Goal: Task Accomplishment & Management: Manage account settings

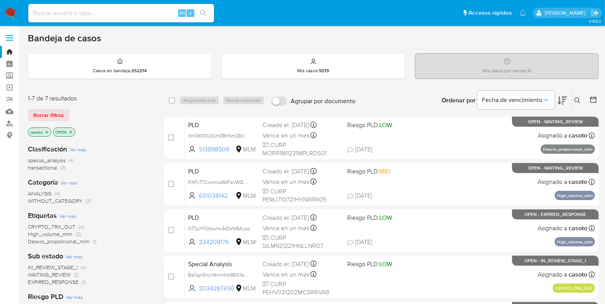
click at [48, 131] on icon "close-filter" at bounding box center [47, 132] width 3 height 3
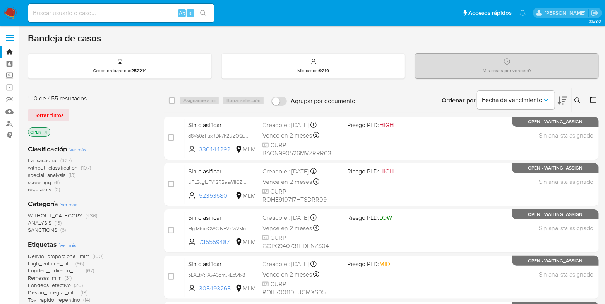
click at [580, 98] on icon at bounding box center [577, 100] width 6 height 6
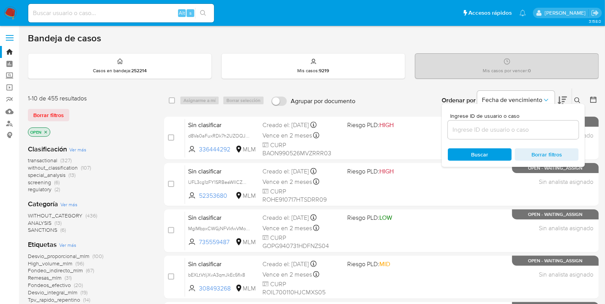
click at [489, 129] on input at bounding box center [513, 130] width 131 height 10
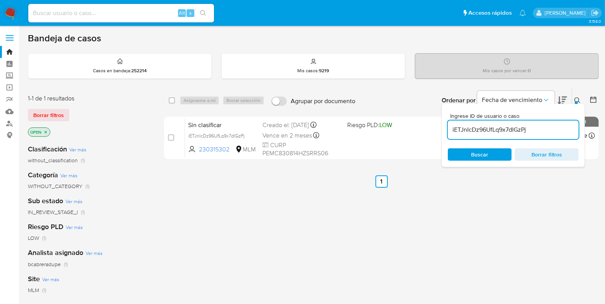
click at [578, 99] on icon at bounding box center [577, 100] width 6 height 6
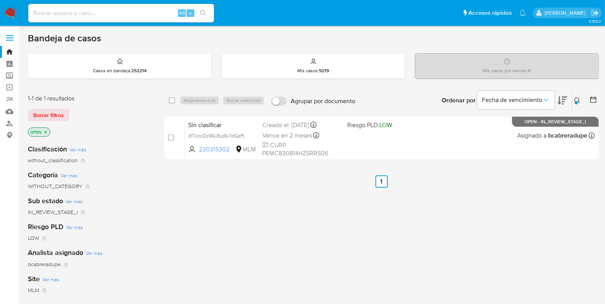
click at [575, 100] on icon at bounding box center [577, 100] width 6 height 6
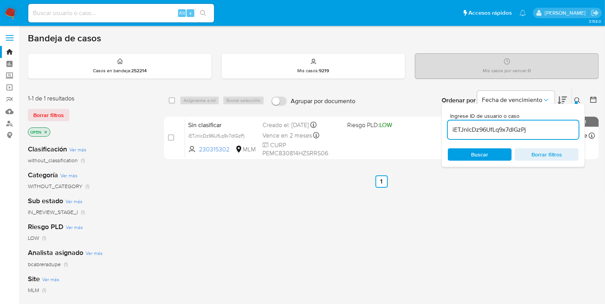
click at [484, 127] on input "iETJnIcDz96UfLq9x7dIGzPj" at bounding box center [513, 130] width 131 height 10
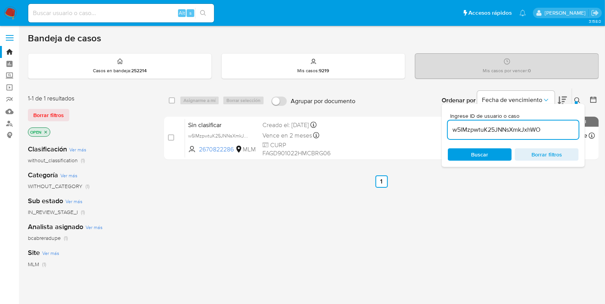
click at [578, 102] on icon at bounding box center [577, 100] width 6 height 6
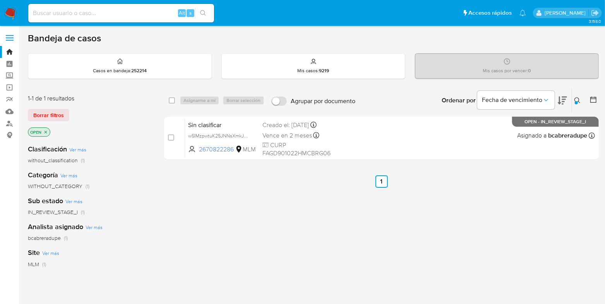
click at [578, 101] on icon at bounding box center [577, 100] width 6 height 6
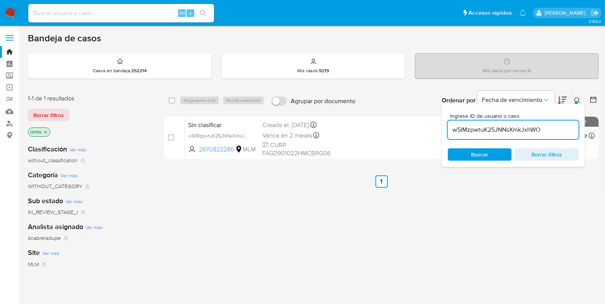
click at [490, 129] on input "w5IMzpwtuK25JNNsXmkJxhWO" at bounding box center [513, 130] width 131 height 10
type input "EWO5d2EyfvCoqNmz7LgrZ6jB"
click at [575, 100] on icon at bounding box center [577, 100] width 6 height 6
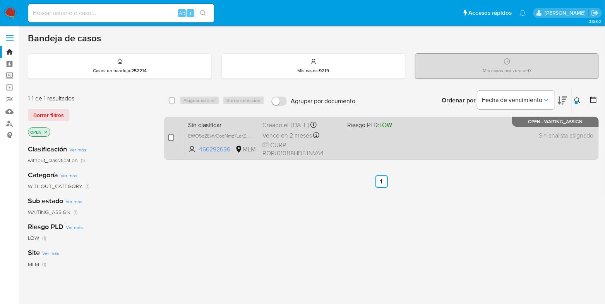
click at [170, 139] on input "checkbox" at bounding box center [171, 138] width 6 height 6
checkbox input "true"
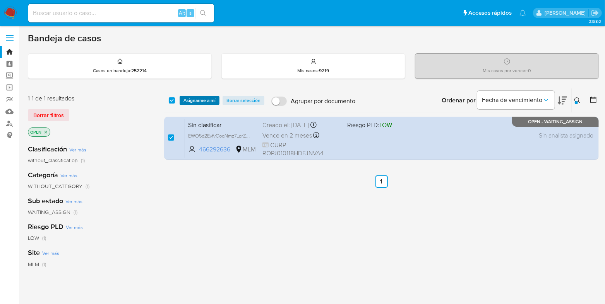
click at [199, 103] on span "Asignarme a mí" at bounding box center [199, 101] width 32 height 8
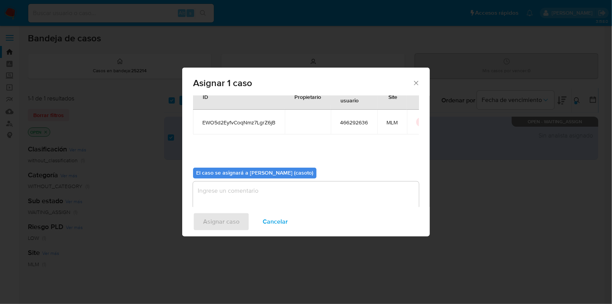
scroll to position [40, 0]
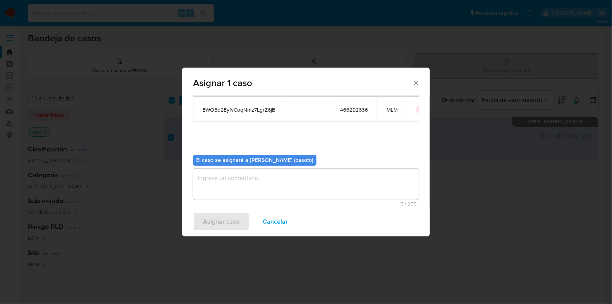
click at [235, 176] on textarea "assign-modal" at bounding box center [306, 184] width 226 height 31
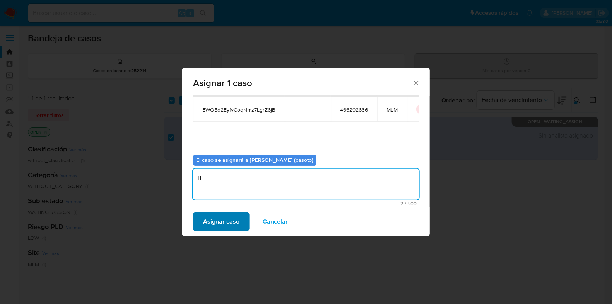
type textarea "l1"
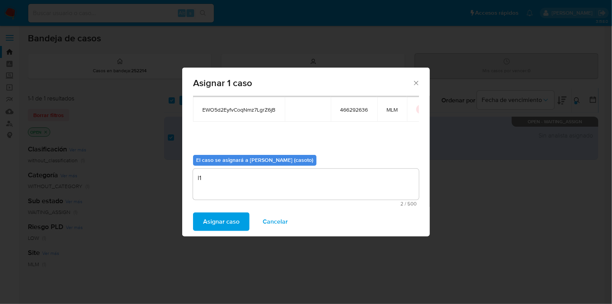
click at [205, 227] on span "Asignar caso" at bounding box center [221, 222] width 36 height 17
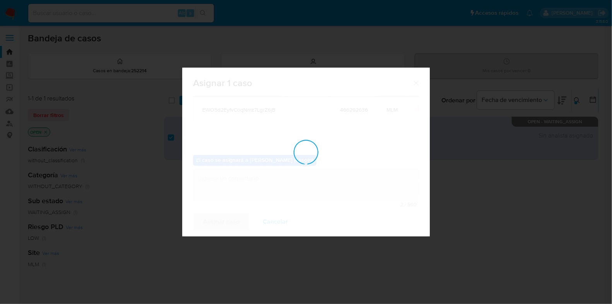
checkbox input "false"
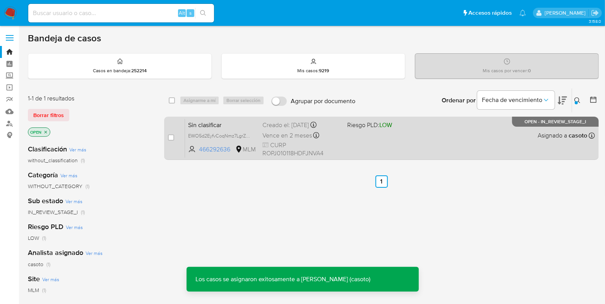
click at [402, 148] on div "Sin clasificar EWO5d2EyfvCoqNmz7LgrZ6jB 466292636 MLM Riesgo PLD: LOW Creado el…" at bounding box center [390, 138] width 410 height 39
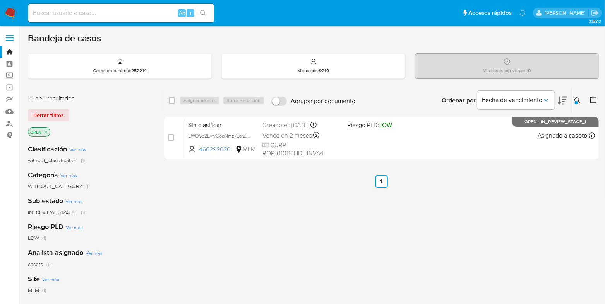
click at [575, 99] on icon at bounding box center [577, 100] width 6 height 6
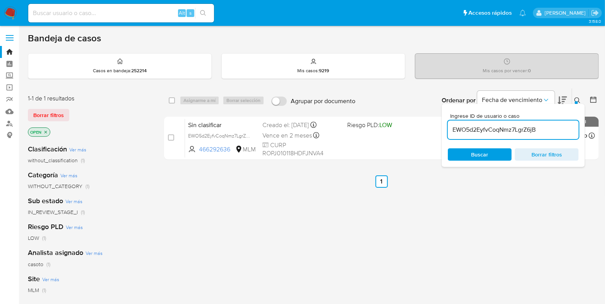
click at [498, 133] on input "EWO5d2EyfvCoqNmz7LgrZ6jB" at bounding box center [513, 130] width 131 height 10
type input "405THwO2EQsfC5b1zNJsbk41"
click at [576, 103] on div at bounding box center [576, 102] width 3 height 3
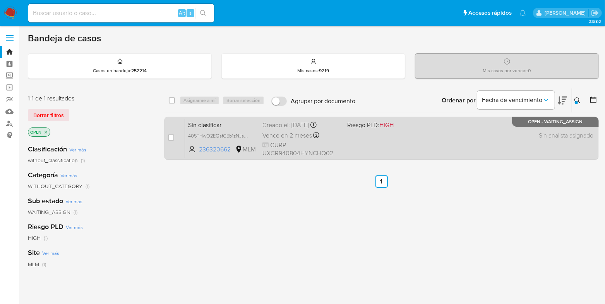
click at [448, 138] on div "Sin clasificar 405THwO2EQsfC5b1zNJsbk41 236320662 MLM Riesgo PLD: HIGH Creado e…" at bounding box center [390, 138] width 410 height 39
click at [171, 136] on input "checkbox" at bounding box center [171, 138] width 6 height 6
checkbox input "true"
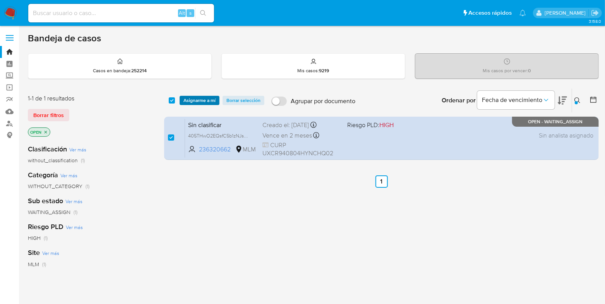
click at [194, 101] on span "Asignarme a mí" at bounding box center [199, 101] width 32 height 8
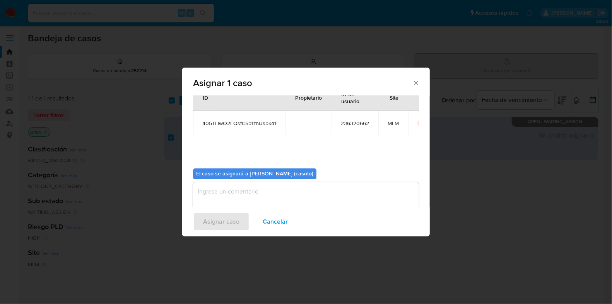
scroll to position [40, 0]
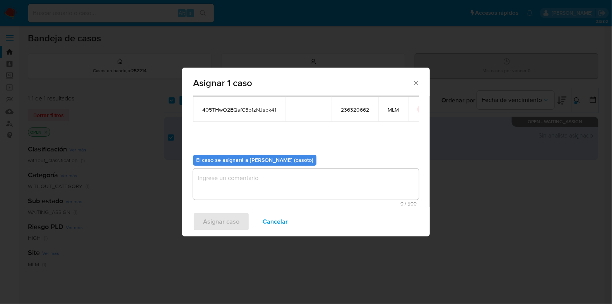
click at [265, 189] on textarea "assign-modal" at bounding box center [306, 184] width 226 height 31
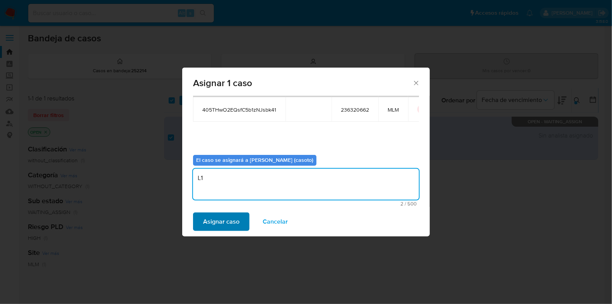
type textarea "L1"
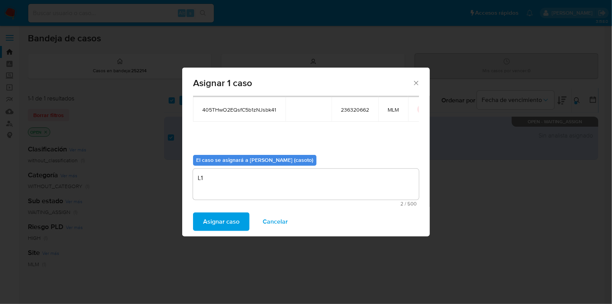
click at [238, 229] on span "Asignar caso" at bounding box center [221, 222] width 36 height 17
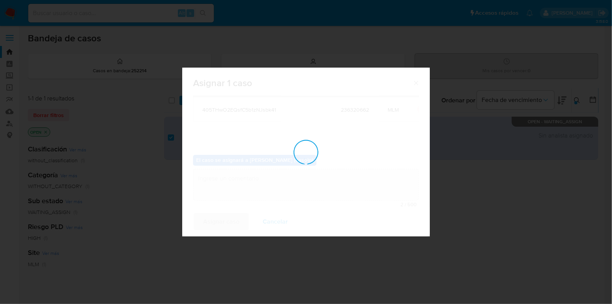
checkbox input "false"
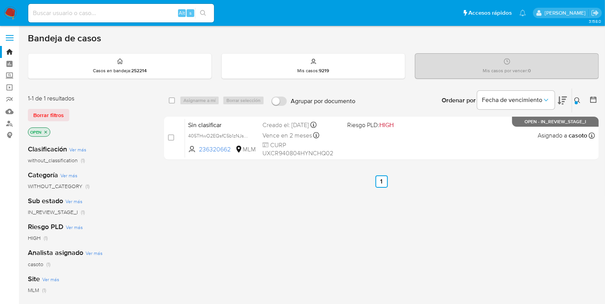
click at [578, 97] on icon at bounding box center [577, 100] width 6 height 6
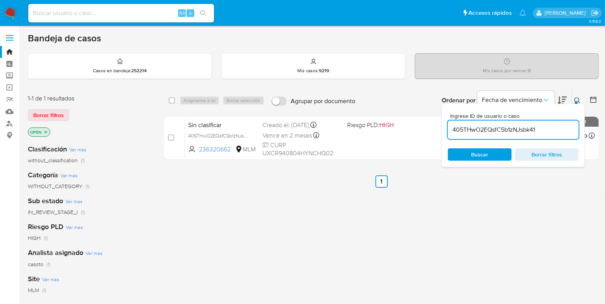
click at [496, 132] on input "405THwO2EQsfC5b1zNJsbk41" at bounding box center [513, 130] width 131 height 10
type input "uuqK5aOXVCIO9P0K4pziVASx"
click at [575, 99] on icon at bounding box center [577, 100] width 6 height 6
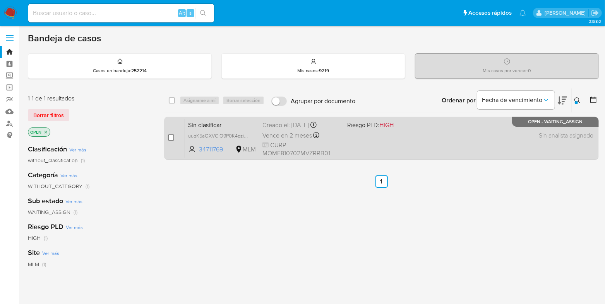
click at [171, 136] on input "checkbox" at bounding box center [171, 138] width 6 height 6
checkbox input "true"
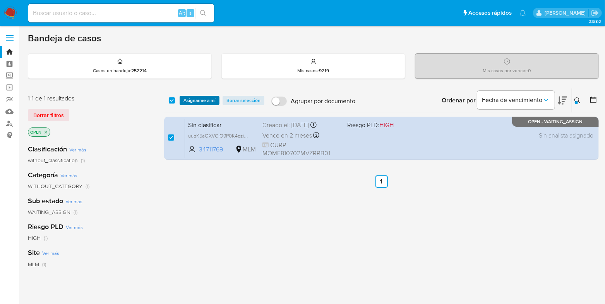
click at [191, 102] on span "Asignarme a mí" at bounding box center [199, 101] width 32 height 8
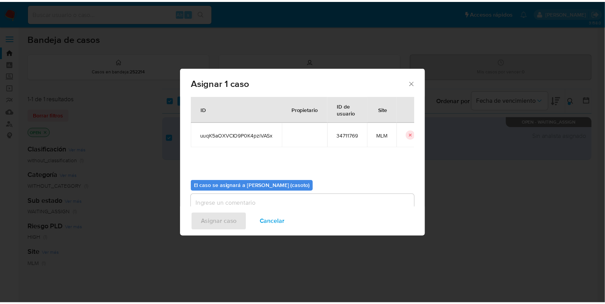
scroll to position [40, 0]
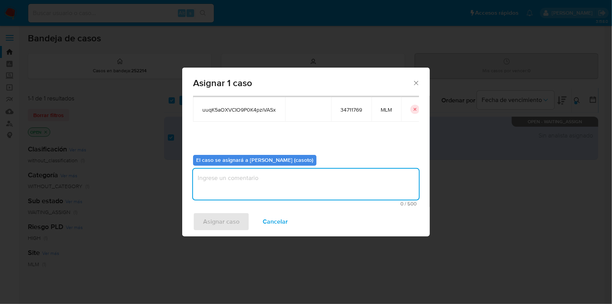
click at [232, 189] on textarea "assign-modal" at bounding box center [306, 184] width 226 height 31
type textarea "L1"
click at [218, 221] on span "Asignar caso" at bounding box center [221, 222] width 36 height 17
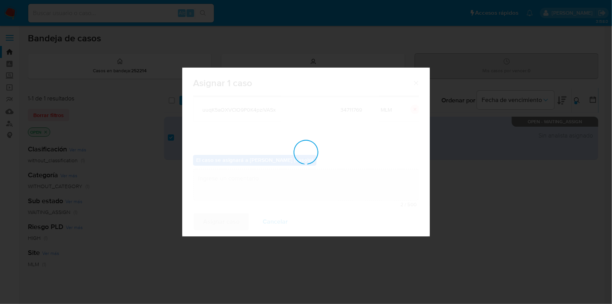
checkbox input "false"
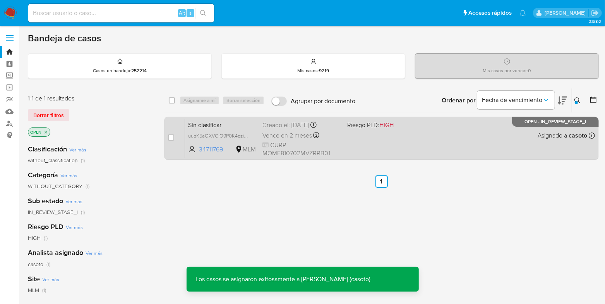
click at [404, 138] on div "Sin clasificar uuqK5aOXVCIO9P0K4pziVASx 34711769 MLM Riesgo PLD: HIGH Creado el…" at bounding box center [390, 138] width 410 height 39
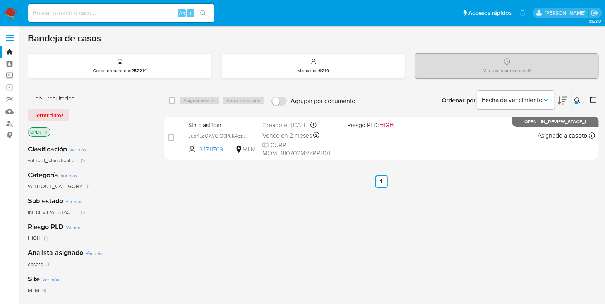
click at [10, 13] on img at bounding box center [10, 13] width 13 height 13
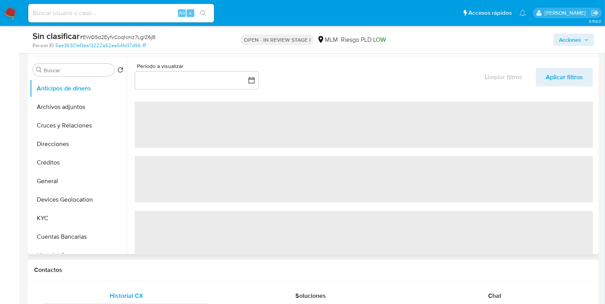
scroll to position [145, 0]
select select "10"
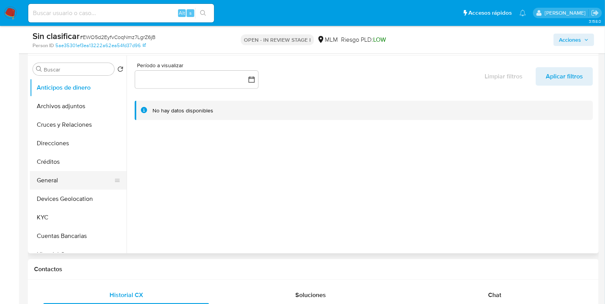
scroll to position [48, 0]
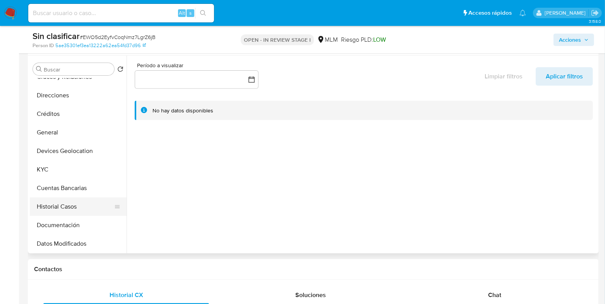
click at [61, 209] on button "Historial Casos" at bounding box center [75, 207] width 91 height 19
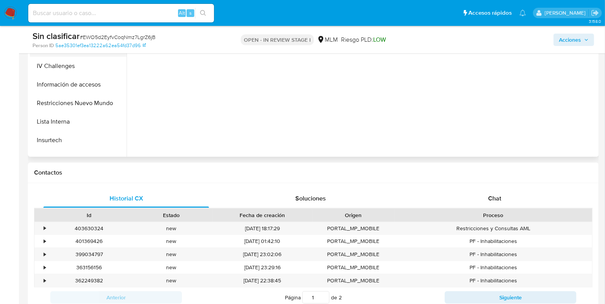
scroll to position [242, 0]
click at [64, 81] on button "Restricciones Nuevo Mundo" at bounding box center [75, 83] width 91 height 19
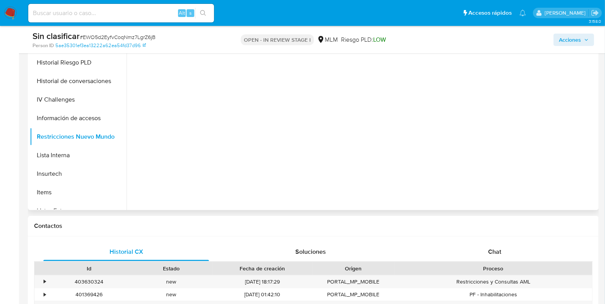
scroll to position [145, 0]
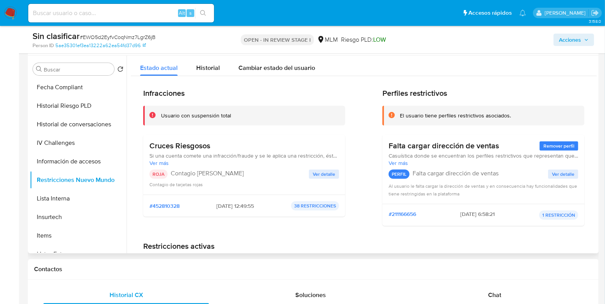
click at [331, 173] on span "Ver detalle" at bounding box center [324, 175] width 22 height 8
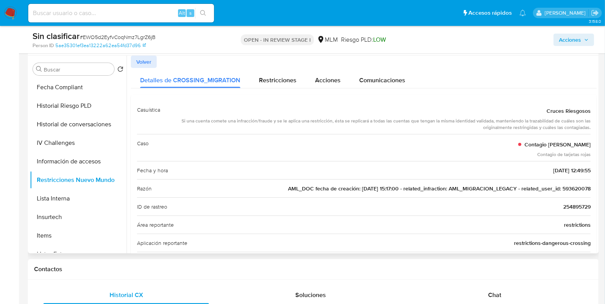
drag, startPoint x: 588, startPoint y: 188, endPoint x: 559, endPoint y: 188, distance: 29.4
click at [559, 188] on div "Casuística Cruces Riesgosos Si una cuenta comete una infracción/fraude y se le …" at bounding box center [364, 304] width 466 height 418
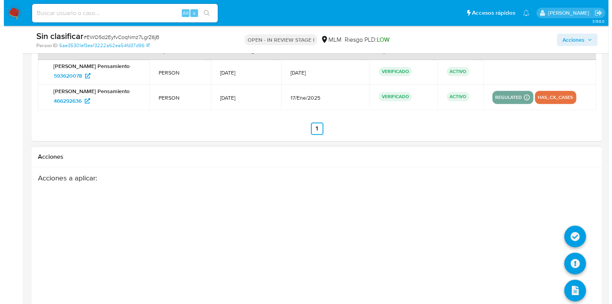
scroll to position [1257, 0]
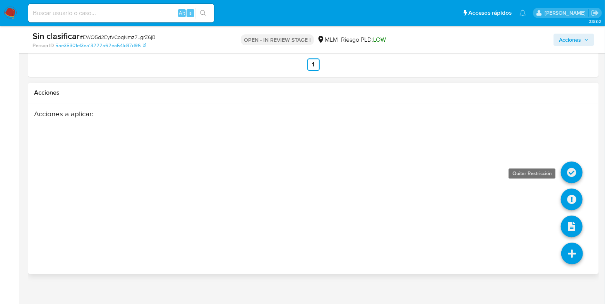
click at [571, 179] on icon at bounding box center [572, 173] width 22 height 22
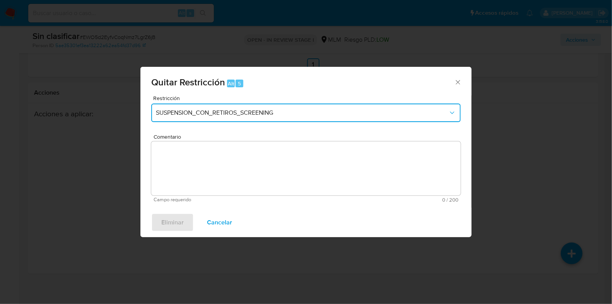
click at [163, 108] on button "SUSPENSION_CON_RETIROS_SCREENING" at bounding box center [306, 113] width 310 height 19
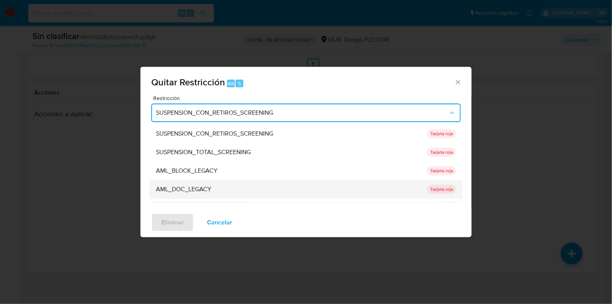
click at [206, 185] on div "AML_DOC_LEGACY" at bounding box center [289, 190] width 267 height 19
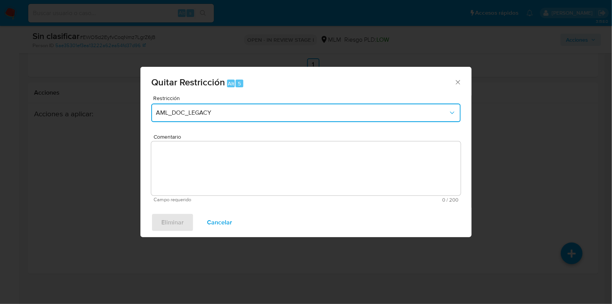
click at [207, 112] on span "AML_DOC_LEGACY" at bounding box center [302, 113] width 292 height 8
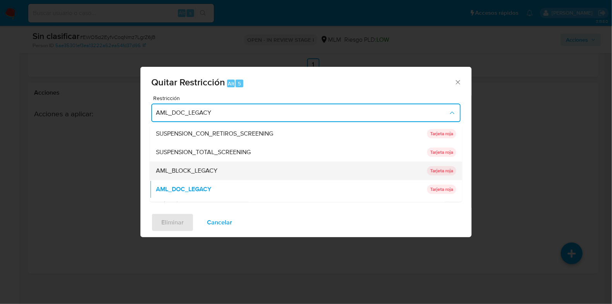
click at [224, 170] on div "AML_BLOCK_LEGACY" at bounding box center [289, 171] width 267 height 19
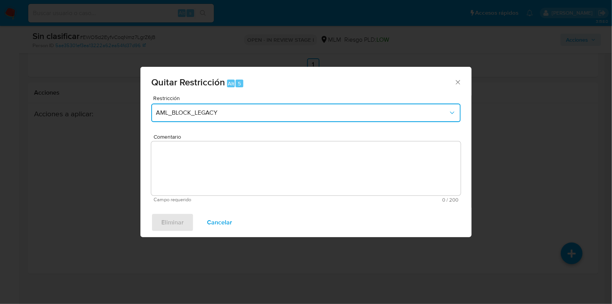
click at [225, 117] on span "AML_BLOCK_LEGACY" at bounding box center [302, 113] width 292 height 8
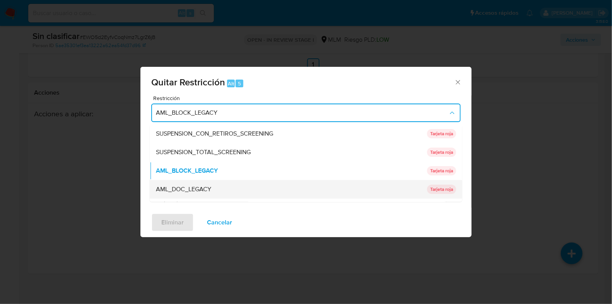
click at [207, 194] on div "AML_DOC_LEGACY" at bounding box center [289, 190] width 267 height 19
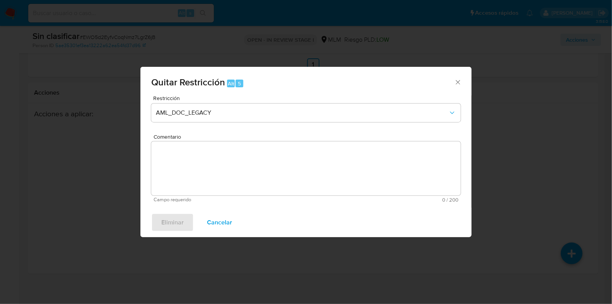
click at [197, 172] on textarea "Comentario" at bounding box center [306, 169] width 310 height 54
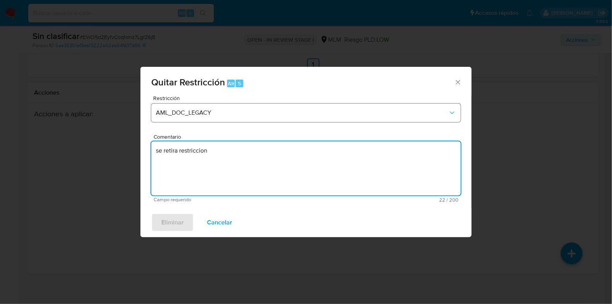
type textarea "se retira restriccion"
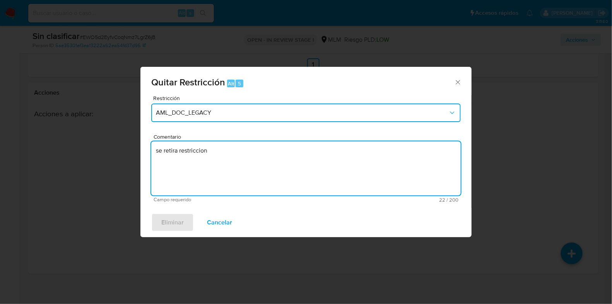
click at [242, 111] on span "AML_DOC_LEGACY" at bounding box center [302, 113] width 292 height 8
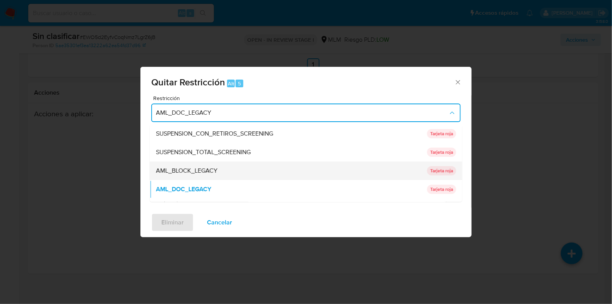
click at [217, 173] on span "AML_BLOCK_LEGACY" at bounding box center [187, 172] width 62 height 8
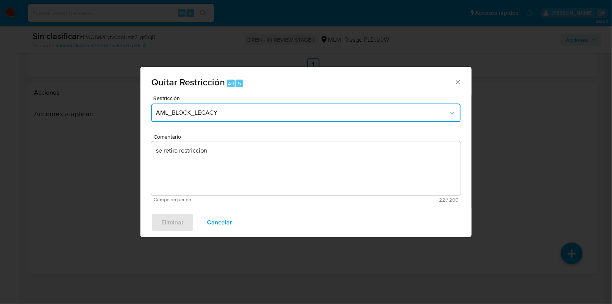
click at [226, 117] on button "AML_BLOCK_LEGACY" at bounding box center [306, 113] width 310 height 19
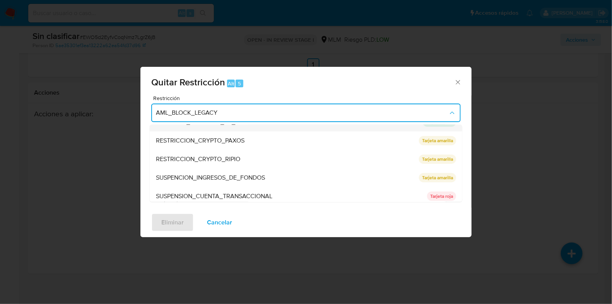
scroll to position [108, 0]
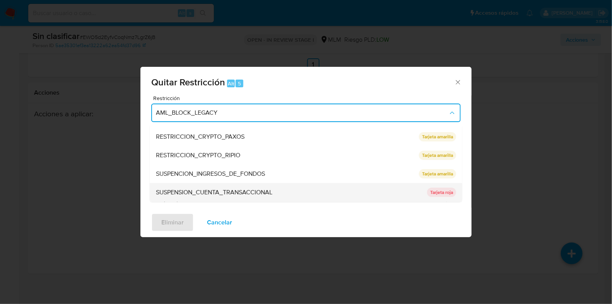
click at [241, 192] on span "SUSPENSION_CUENTA_TRANSACCIONAL" at bounding box center [214, 193] width 116 height 8
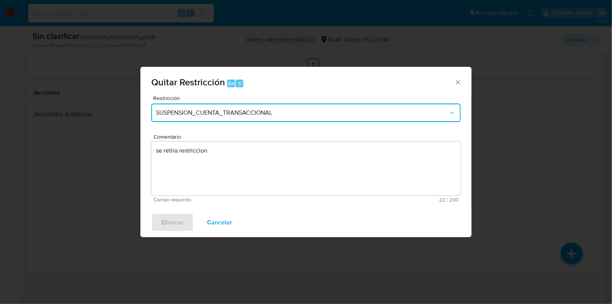
click at [241, 113] on span "SUSPENSION_CUENTA_TRANSACCIONAL" at bounding box center [302, 113] width 292 height 8
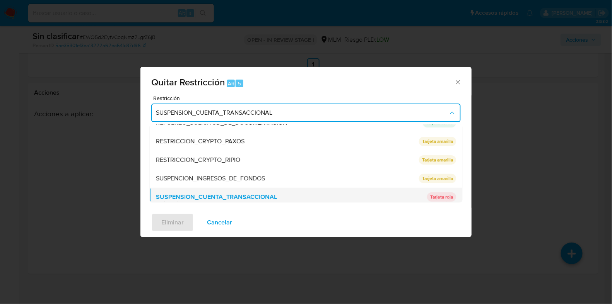
scroll to position [0, 0]
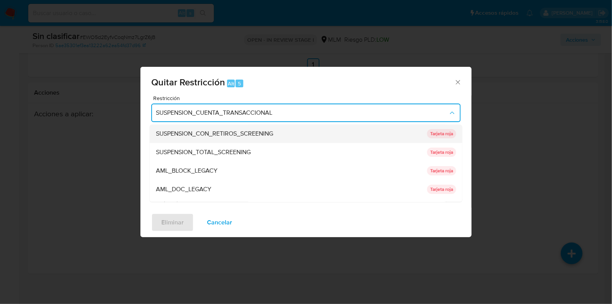
click at [221, 136] on span "SUSPENSION_CON_RETIROS_SCREENING" at bounding box center [214, 134] width 117 height 8
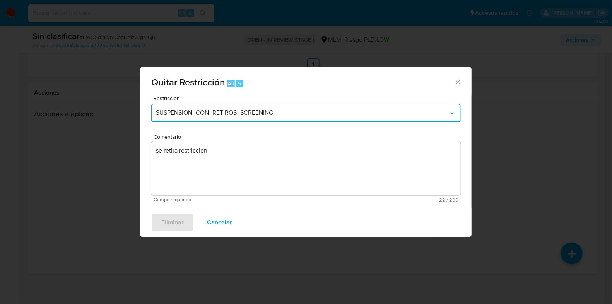
click at [229, 116] on span "SUSPENSION_CON_RETIROS_SCREENING" at bounding box center [302, 113] width 292 height 8
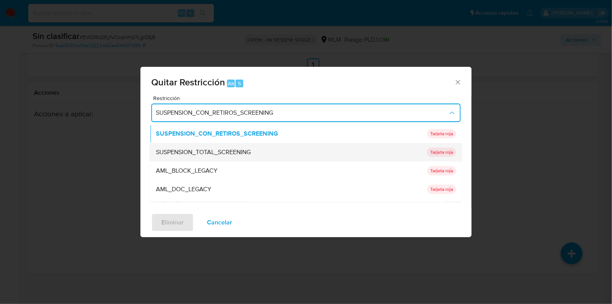
click at [222, 149] on span "SUSPENSION_TOTAL_SCREENING" at bounding box center [203, 153] width 95 height 8
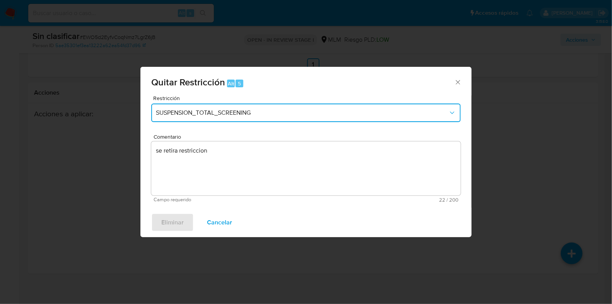
click at [230, 115] on span "SUSPENSION_TOTAL_SCREENING" at bounding box center [302, 113] width 292 height 8
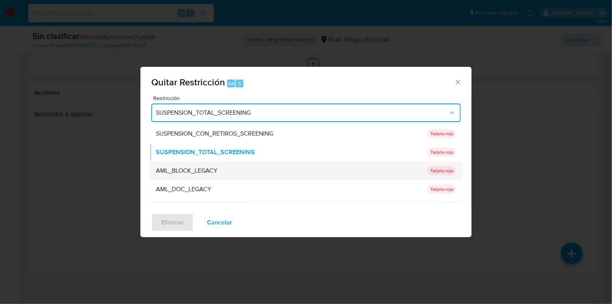
click at [221, 170] on div "AML_BLOCK_LEGACY" at bounding box center [289, 171] width 267 height 19
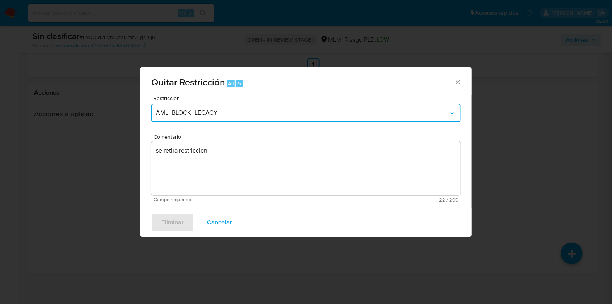
click at [227, 117] on button "AML_BLOCK_LEGACY" at bounding box center [306, 113] width 310 height 19
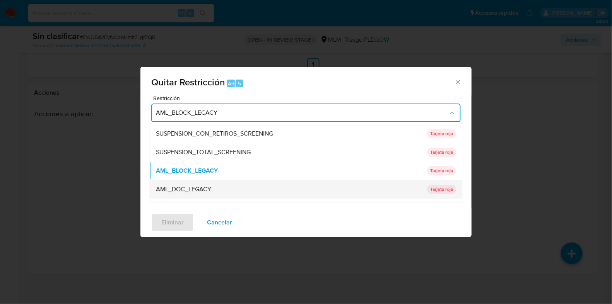
click at [200, 192] on span "AML_DOC_LEGACY" at bounding box center [183, 190] width 55 height 8
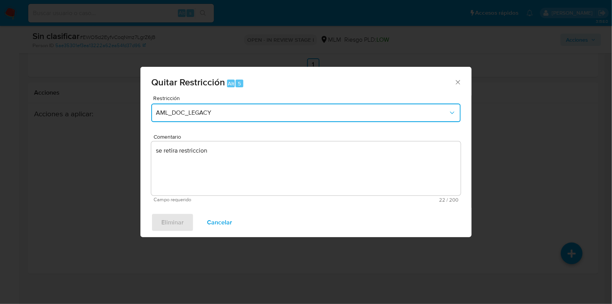
click at [223, 113] on span "AML_DOC_LEGACY" at bounding box center [302, 113] width 292 height 8
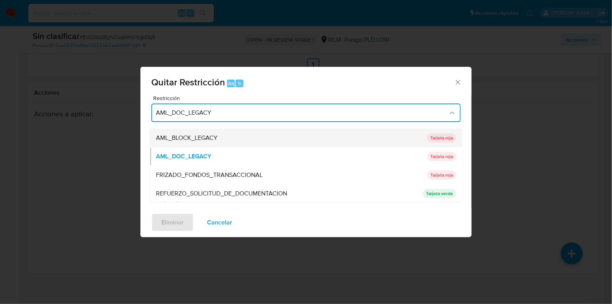
scroll to position [48, 0]
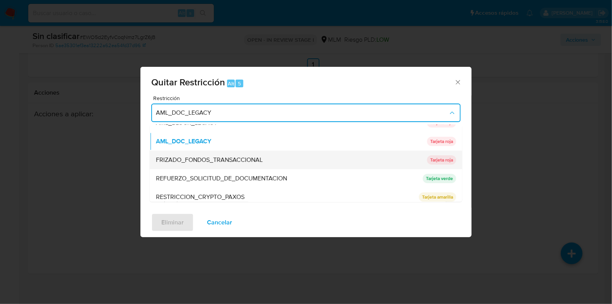
click at [221, 160] on span "FRIZADO_FONDOS_TRANSACCIONAL" at bounding box center [209, 161] width 107 height 8
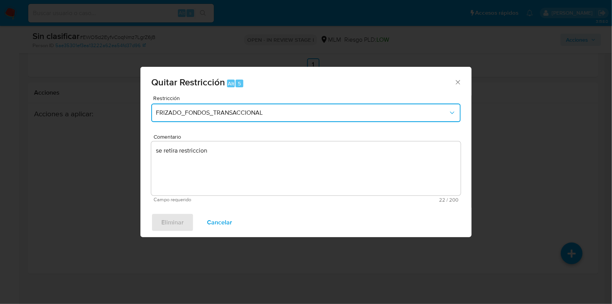
click at [304, 111] on span "FRIZADO_FONDOS_TRANSACCIONAL" at bounding box center [302, 113] width 292 height 8
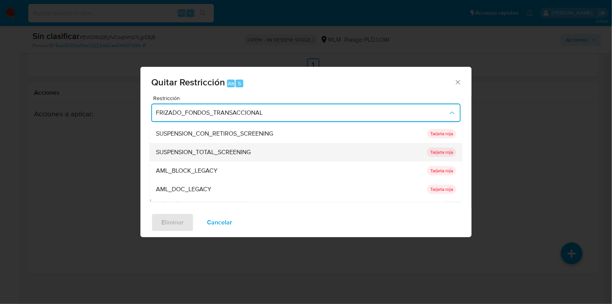
scroll to position [15, 0]
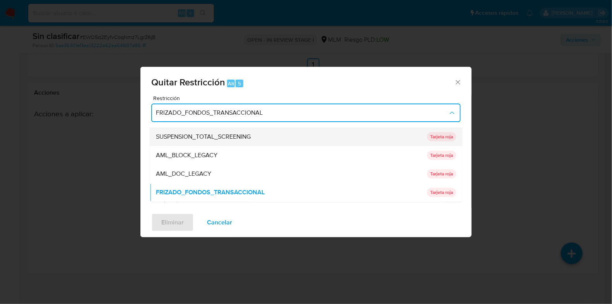
click at [236, 140] on span "SUSPENSION_TOTAL_SCREENING" at bounding box center [203, 137] width 95 height 8
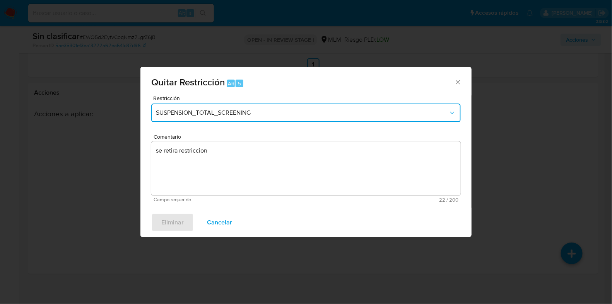
click at [241, 112] on span "SUSPENSION_TOTAL_SCREENING" at bounding box center [302, 113] width 292 height 8
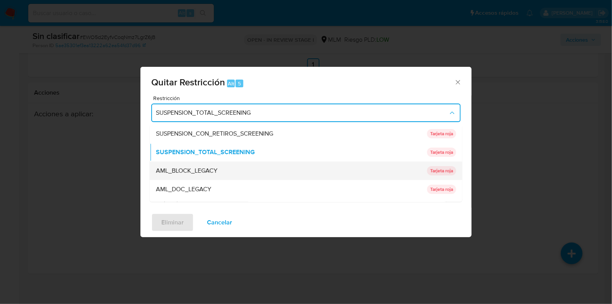
scroll to position [108, 0]
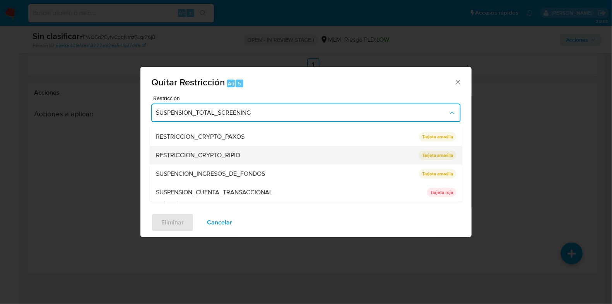
click at [209, 156] on span "RESTRICCION_CRYPTO_RIPIO" at bounding box center [198, 156] width 84 height 8
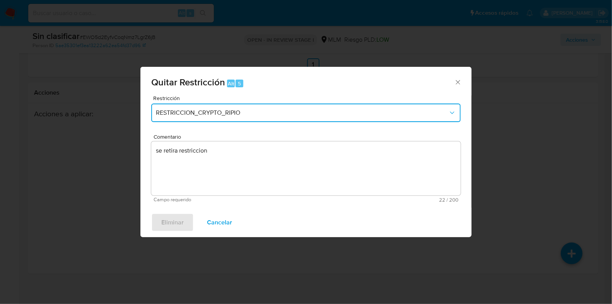
click at [223, 113] on span "RESTRICCION_CRYPTO_RIPIO" at bounding box center [302, 113] width 292 height 8
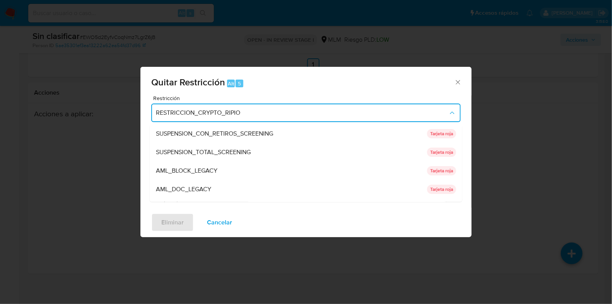
scroll to position [101, 0]
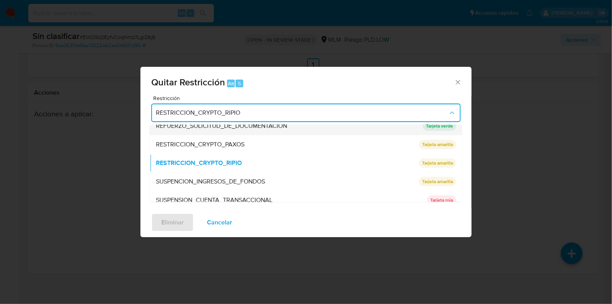
click at [238, 125] on span "REFUERZO_SOLICITUD_DE_DOCUMENTACION" at bounding box center [221, 127] width 131 height 8
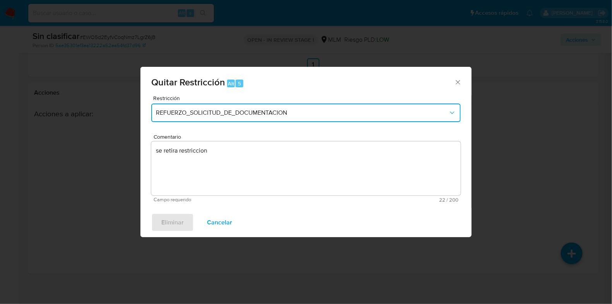
click at [244, 111] on span "REFUERZO_SOLICITUD_DE_DOCUMENTACION" at bounding box center [302, 113] width 292 height 8
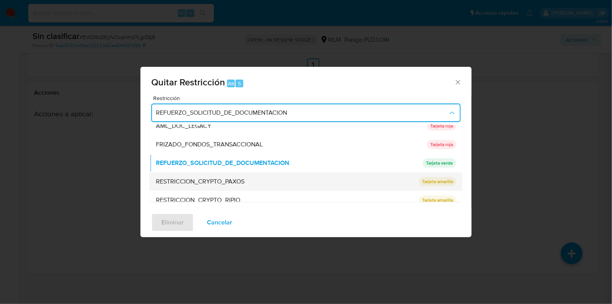
scroll to position [108, 0]
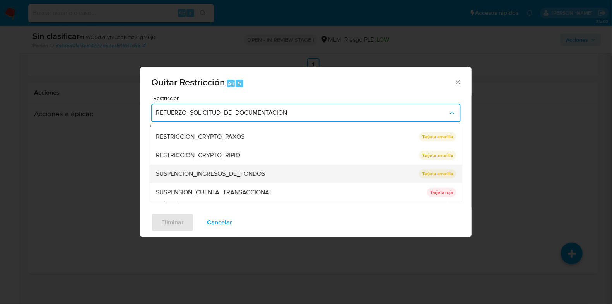
click at [224, 171] on span "SUSPENCION_INGRESOS_DE_FONDOS" at bounding box center [210, 175] width 109 height 8
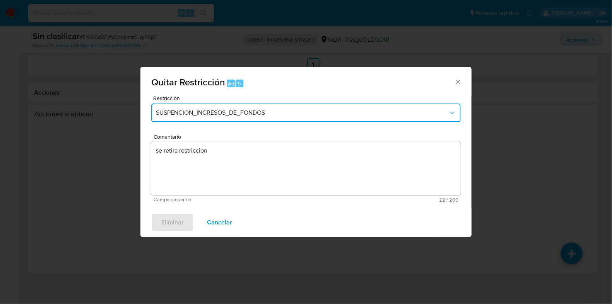
click at [238, 115] on span "SUSPENCION_INGRESOS_DE_FONDOS" at bounding box center [302, 113] width 292 height 8
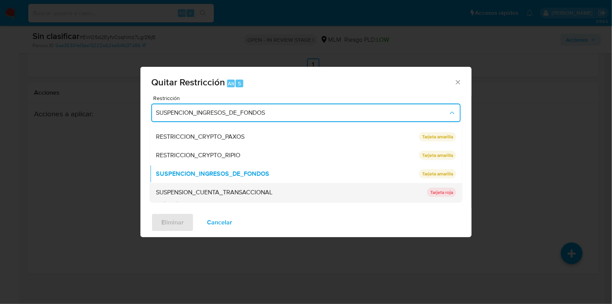
click at [236, 194] on span "SUSPENSION_CUENTA_TRANSACCIONAL" at bounding box center [214, 193] width 116 height 8
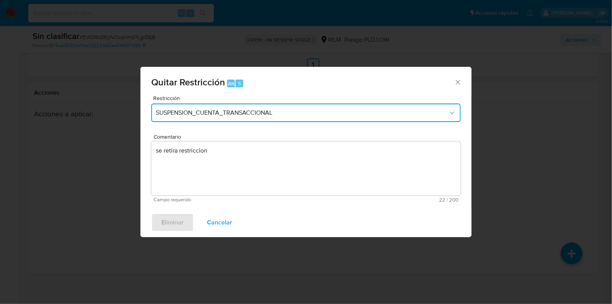
click at [248, 113] on span "SUSPENSION_CUENTA_TRANSACCIONAL" at bounding box center [302, 113] width 292 height 8
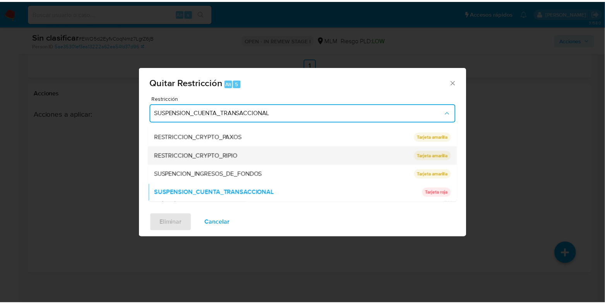
scroll to position [0, 0]
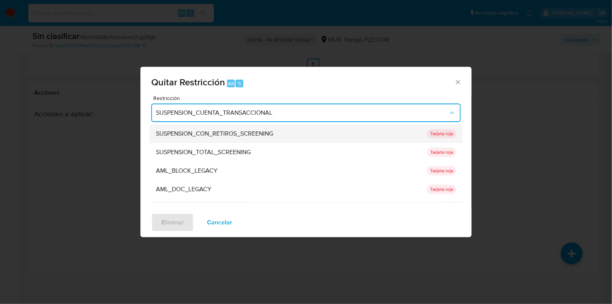
click at [224, 134] on span "SUSPENSION_CON_RETIROS_SCREENING" at bounding box center [214, 134] width 117 height 8
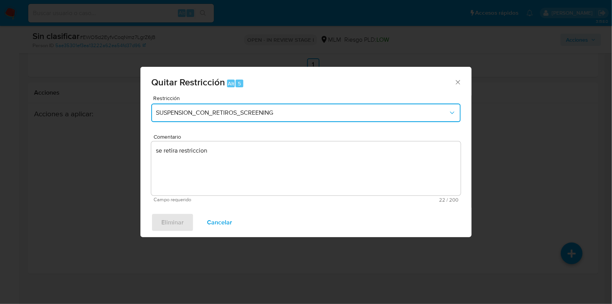
click at [234, 113] on span "SUSPENSION_CON_RETIROS_SCREENING" at bounding box center [302, 113] width 292 height 8
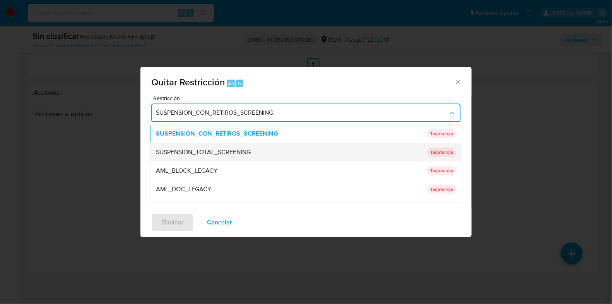
click at [220, 152] on span "SUSPENSION_TOTAL_SCREENING" at bounding box center [203, 153] width 95 height 8
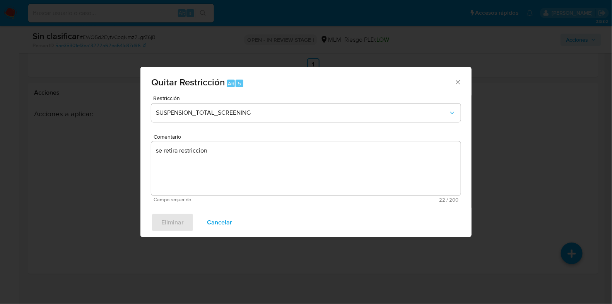
click at [215, 230] on span "Cancelar" at bounding box center [219, 222] width 25 height 17
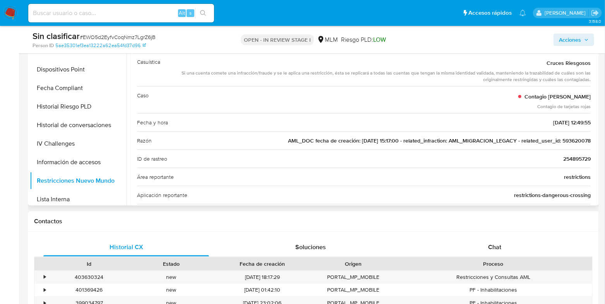
drag, startPoint x: 588, startPoint y: 140, endPoint x: 559, endPoint y: 142, distance: 29.4
click at [559, 142] on div "Casuística Cruces Riesgosos Si una cuenta comete una infracción/fraude y se le …" at bounding box center [364, 256] width 466 height 418
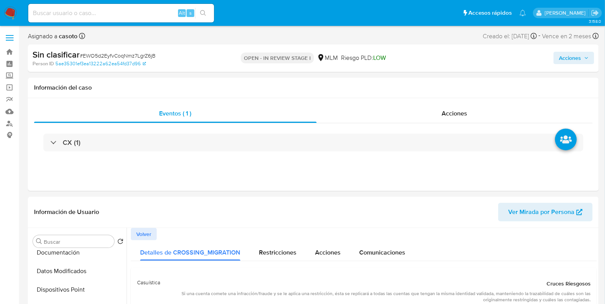
click at [554, 58] on button "Acciones" at bounding box center [573, 58] width 41 height 12
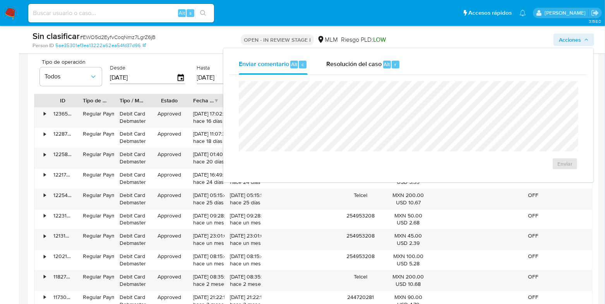
scroll to position [871, 0]
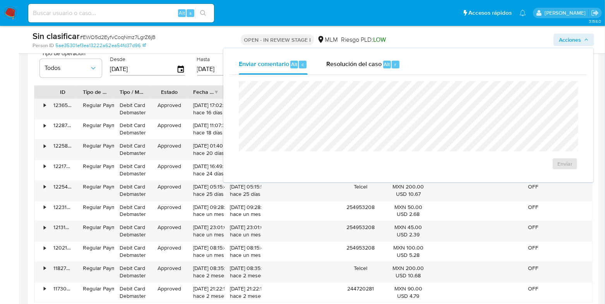
click at [183, 41] on div "Sin clasificar # EWO5d2EyfvCoqNmz7LgrZ6jB" at bounding box center [124, 37] width 184 height 12
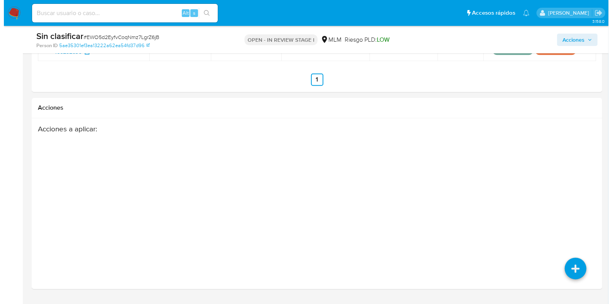
scroll to position [1257, 0]
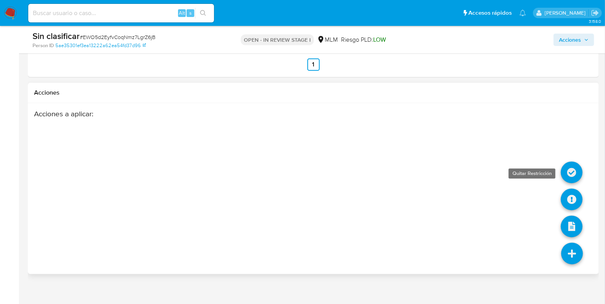
click at [571, 175] on icon at bounding box center [572, 173] width 22 height 22
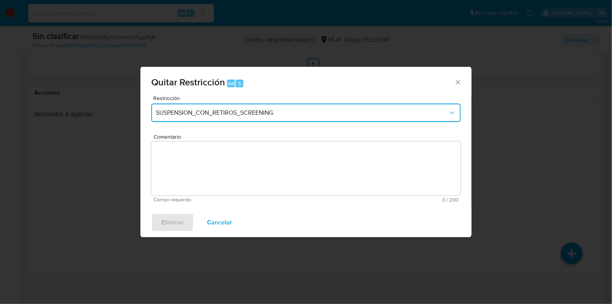
click at [232, 115] on span "SUSPENSION_CON_RETIROS_SCREENING" at bounding box center [302, 113] width 292 height 8
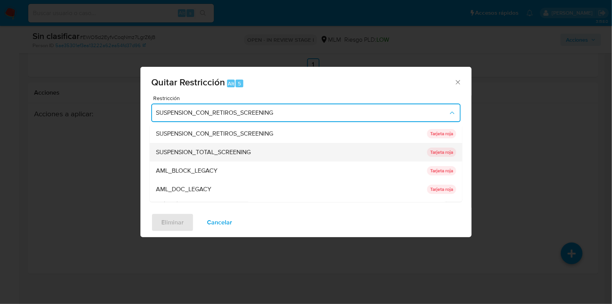
click at [221, 146] on div "SUSPENSION_TOTAL_SCREENING" at bounding box center [289, 153] width 267 height 19
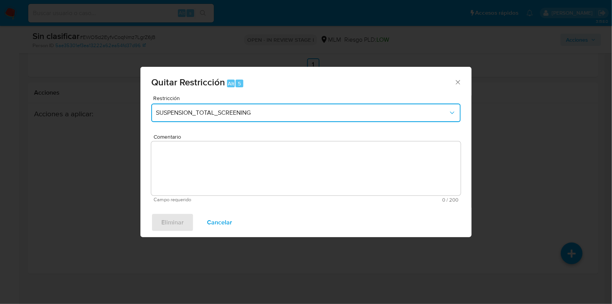
click at [226, 117] on button "SUSPENSION_TOTAL_SCREENING" at bounding box center [306, 113] width 310 height 19
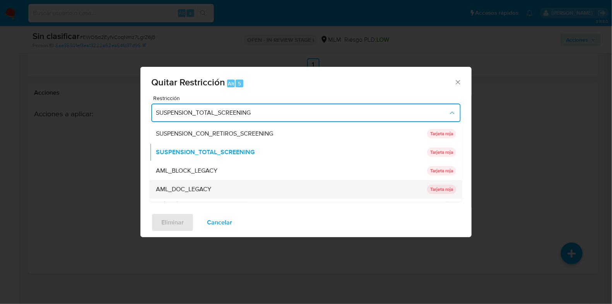
click at [209, 188] on span "AML_DOC_LEGACY" at bounding box center [183, 190] width 55 height 8
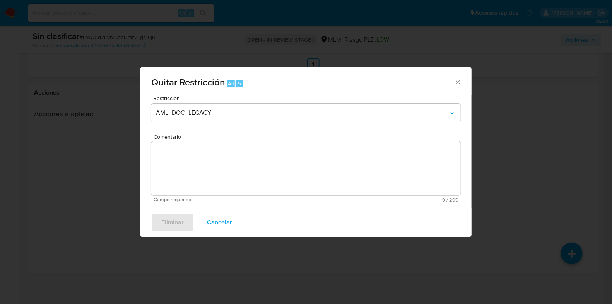
click at [216, 171] on textarea "Comentario" at bounding box center [306, 169] width 310 height 54
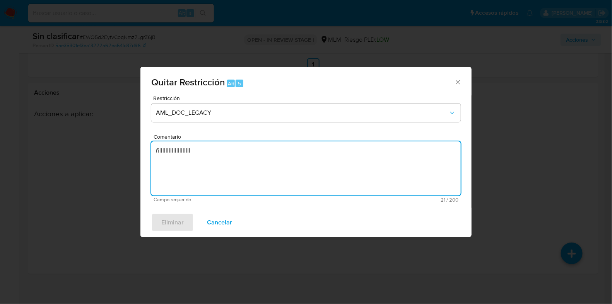
type textarea "ñllllllllllllllllllll"
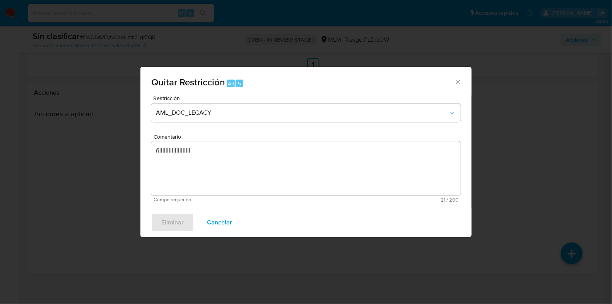
click at [185, 222] on div "Eliminar Cancelar" at bounding box center [305, 222] width 331 height 29
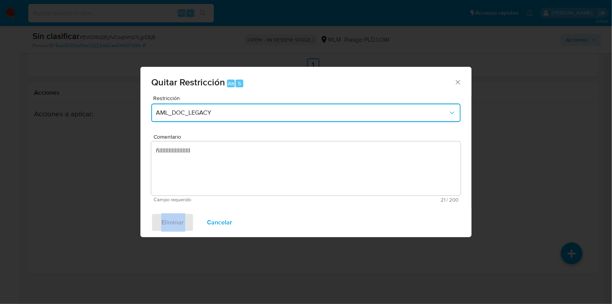
click at [263, 113] on span "AML_DOC_LEGACY" at bounding box center [302, 113] width 292 height 8
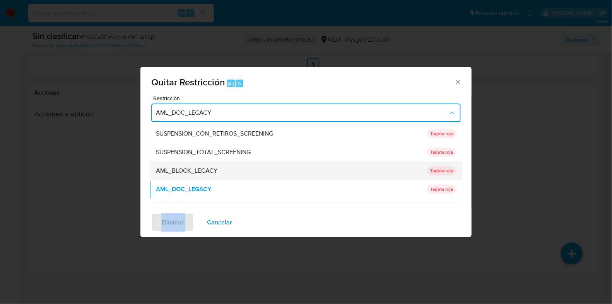
click at [227, 171] on div "AML_BLOCK_LEGACY" at bounding box center [289, 171] width 267 height 19
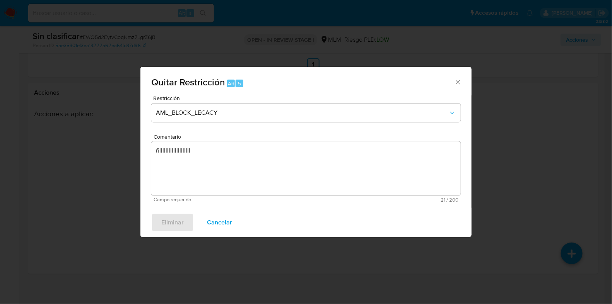
click at [225, 164] on textarea "ñllllllllllllllllllll" at bounding box center [306, 169] width 310 height 54
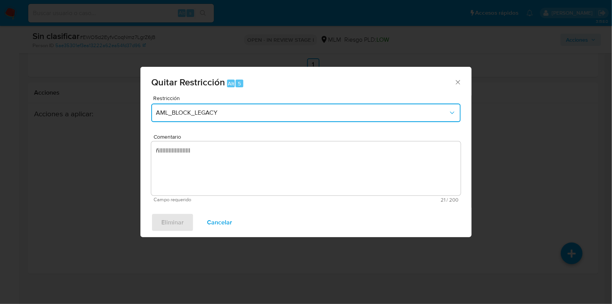
click at [244, 115] on span "AML_BLOCK_LEGACY" at bounding box center [302, 113] width 292 height 8
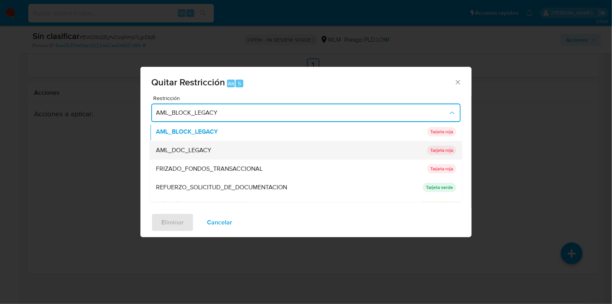
scroll to position [96, 0]
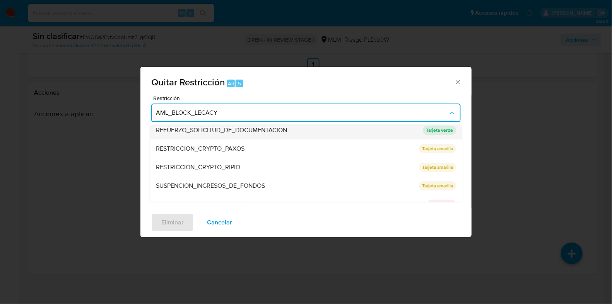
click at [223, 130] on span "REFUERZO_SOLICITUD_DE_DOCUMENTACION" at bounding box center [221, 131] width 131 height 8
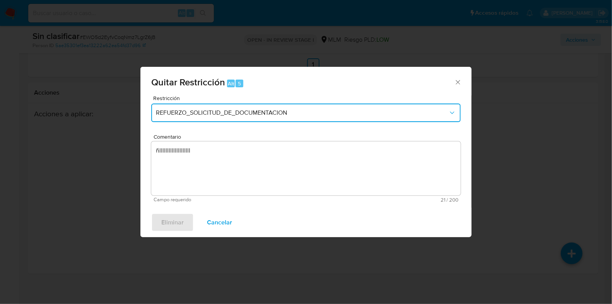
click at [234, 118] on button "REFUERZO_SOLICITUD_DE_DOCUMENTACION" at bounding box center [306, 113] width 310 height 19
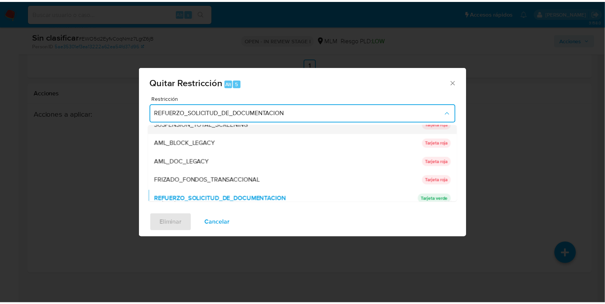
scroll to position [0, 0]
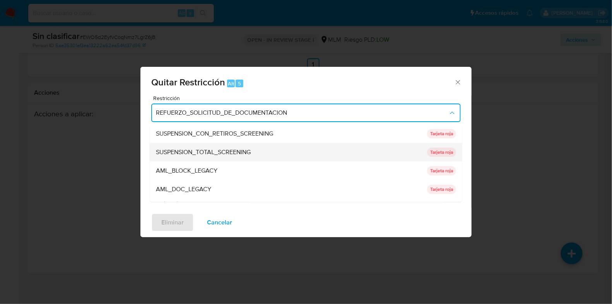
click at [224, 153] on span "SUSPENSION_TOTAL_SCREENING" at bounding box center [203, 153] width 95 height 8
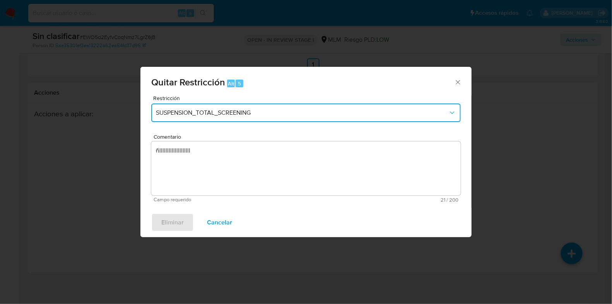
click at [234, 112] on span "SUSPENSION_TOTAL_SCREENING" at bounding box center [302, 113] width 292 height 8
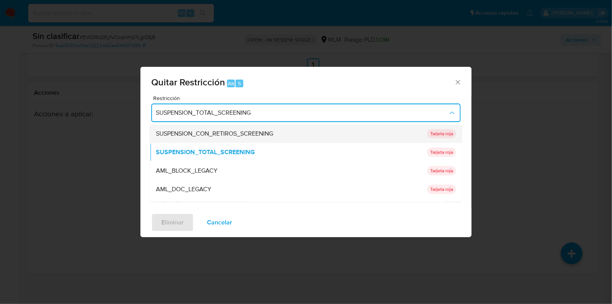
click at [222, 139] on div "SUSPENSION_CON_RETIROS_SCREENING" at bounding box center [289, 134] width 267 height 19
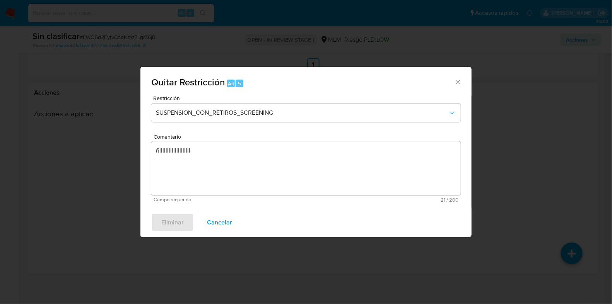
click at [217, 229] on span "Cancelar" at bounding box center [219, 222] width 25 height 17
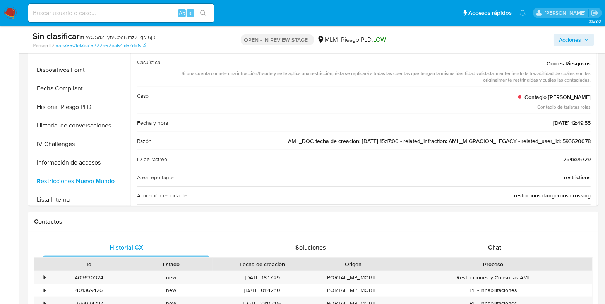
scroll to position [145, 0]
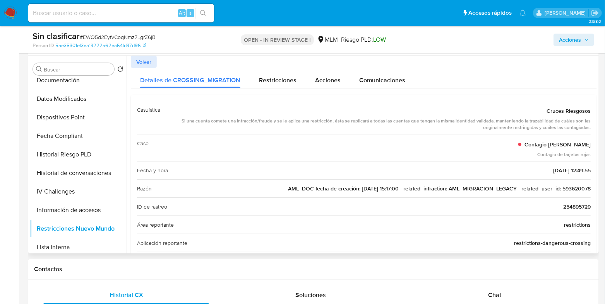
click at [576, 190] on span "AML_DOC fecha de creación: 06/10/2020 15:17:00 - related_infraction: AML_MIGRAC…" at bounding box center [439, 189] width 303 height 8
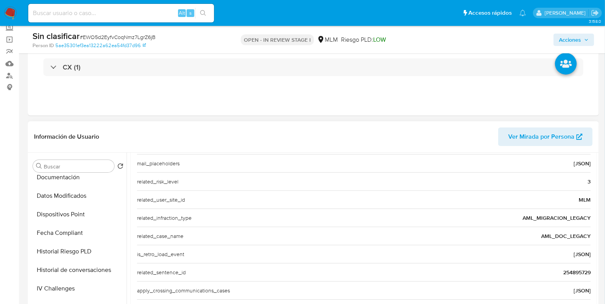
scroll to position [0, 0]
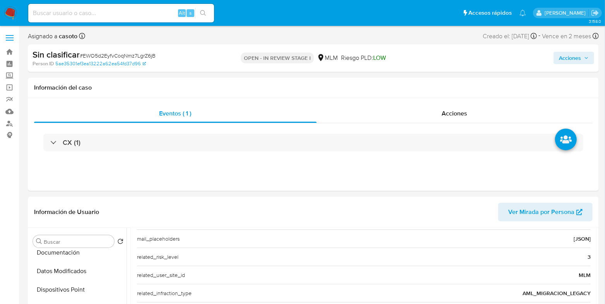
click at [554, 62] on button "Acciones" at bounding box center [573, 58] width 41 height 12
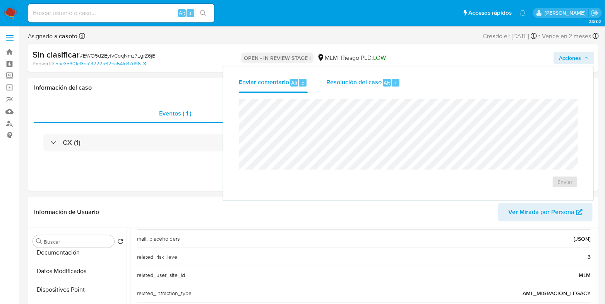
click at [380, 84] on span "Resolución del caso" at bounding box center [353, 82] width 55 height 9
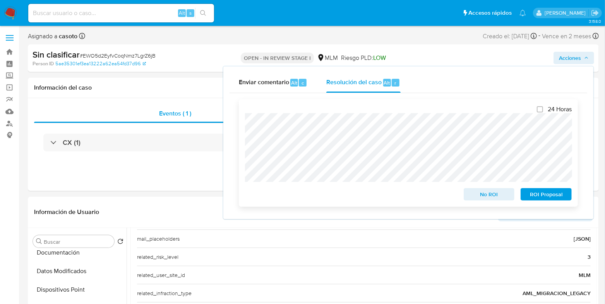
click at [486, 200] on span "No ROI" at bounding box center [489, 194] width 40 height 11
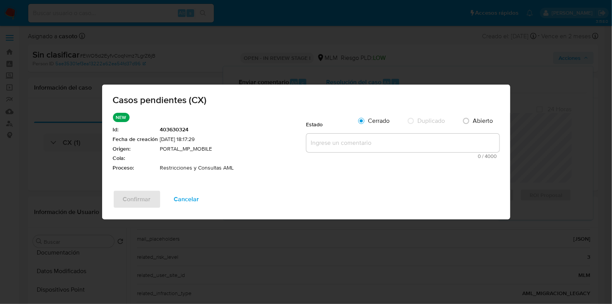
click at [348, 144] on textarea at bounding box center [402, 143] width 193 height 19
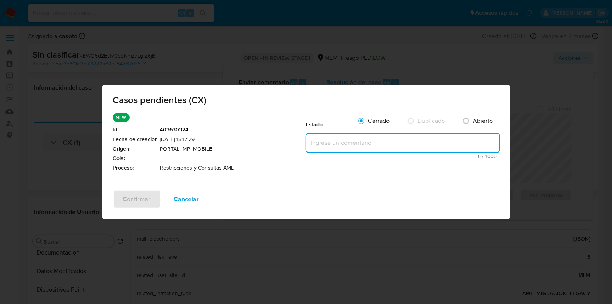
paste textarea "CUENTA CON RESTRICCION POR CONTAGIO DE USUARIO 593620078"
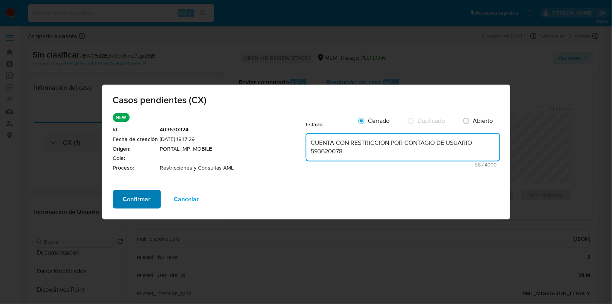
type textarea "CUENTA CON RESTRICCION POR CONTAGIO DE USUARIO 593620078"
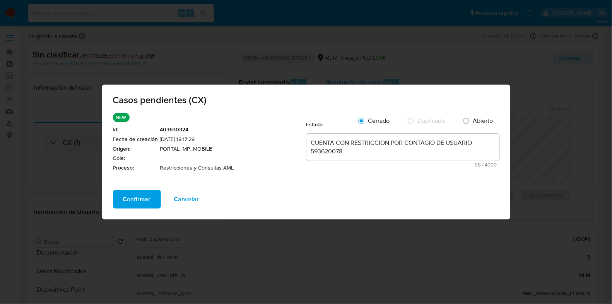
click at [134, 200] on span "Confirmar" at bounding box center [137, 199] width 28 height 17
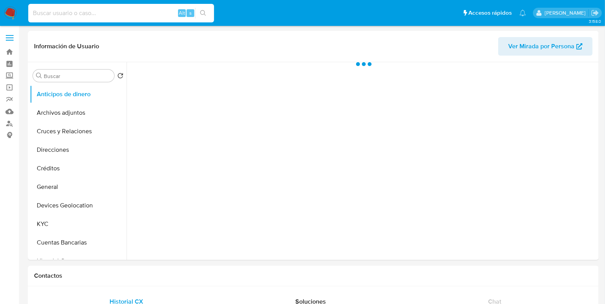
click at [120, 18] on input at bounding box center [121, 13] width 186 height 10
paste input "593620078"
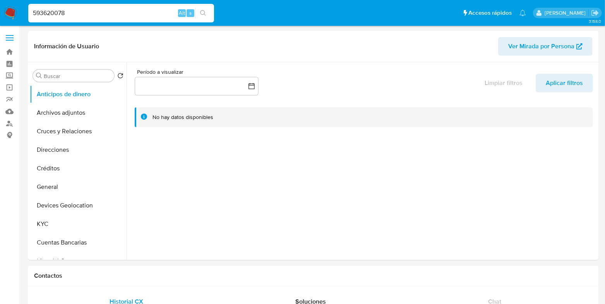
type input "593620078"
click at [204, 10] on icon "search-icon" at bounding box center [203, 13] width 6 height 6
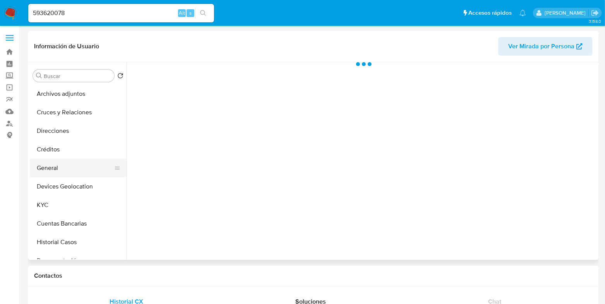
scroll to position [48, 0]
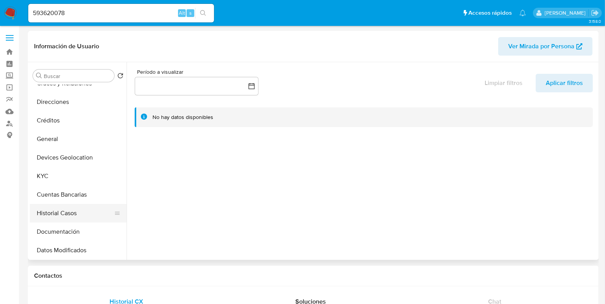
click at [52, 211] on button "Historial Casos" at bounding box center [75, 213] width 91 height 19
select select "10"
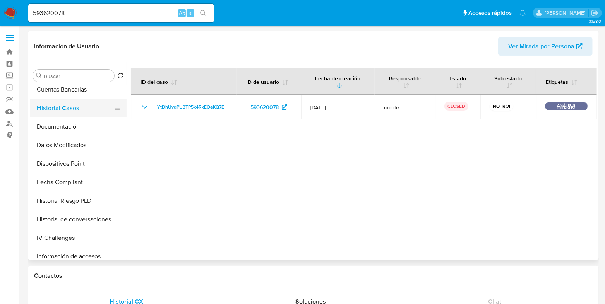
scroll to position [193, 0]
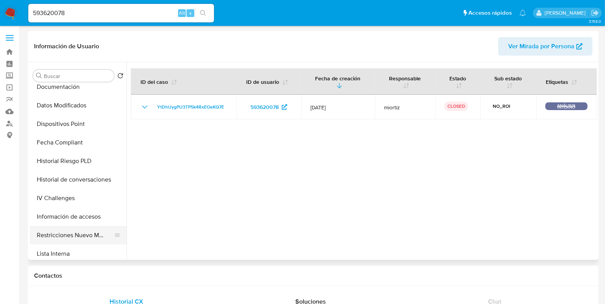
click at [57, 234] on button "Restricciones Nuevo Mundo" at bounding box center [75, 235] width 91 height 19
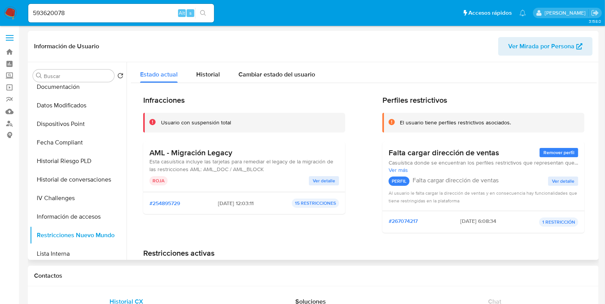
click at [318, 176] on div "AML - Migración Legacy Esta casuística incluye las tarjetas para remediar el le…" at bounding box center [244, 167] width 190 height 38
click at [316, 179] on span "Ver detalle" at bounding box center [324, 181] width 22 height 8
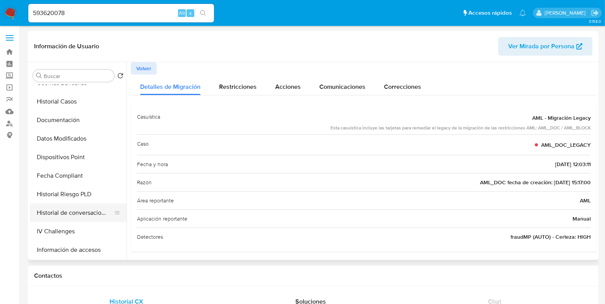
scroll to position [145, 0]
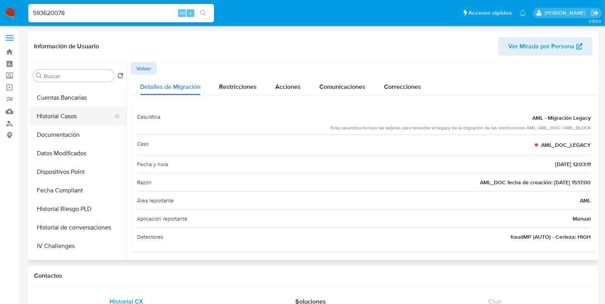
click at [58, 121] on button "Historial Casos" at bounding box center [75, 116] width 91 height 19
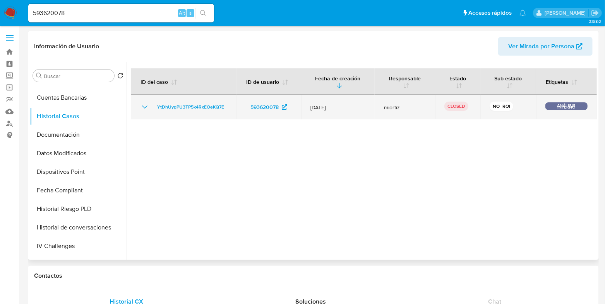
click at [149, 108] on icon "Mostrar/Ocultar" at bounding box center [144, 107] width 9 height 9
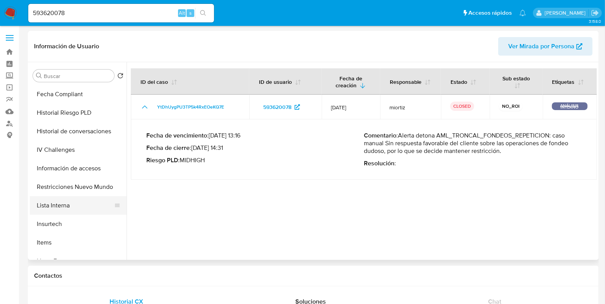
scroll to position [242, 0]
click at [86, 190] on button "Restricciones Nuevo Mundo" at bounding box center [75, 187] width 91 height 19
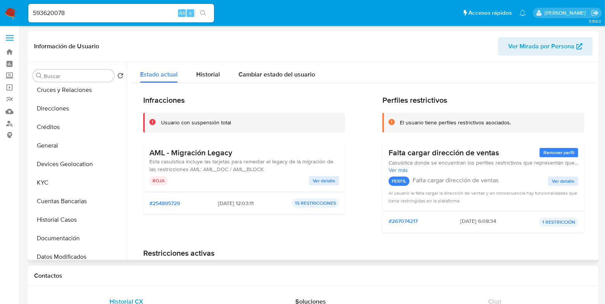
scroll to position [0, 0]
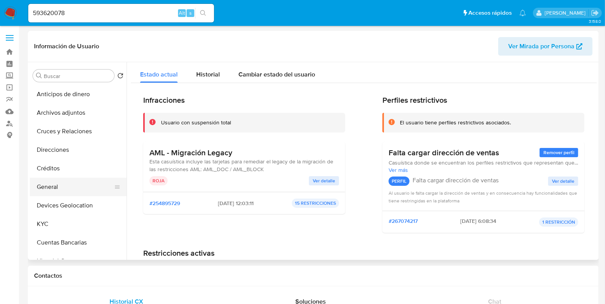
click at [70, 188] on button "General" at bounding box center [75, 187] width 91 height 19
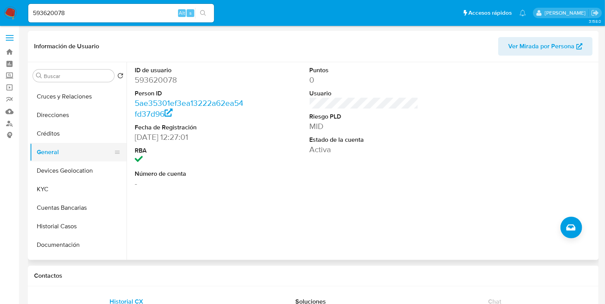
scroll to position [48, 0]
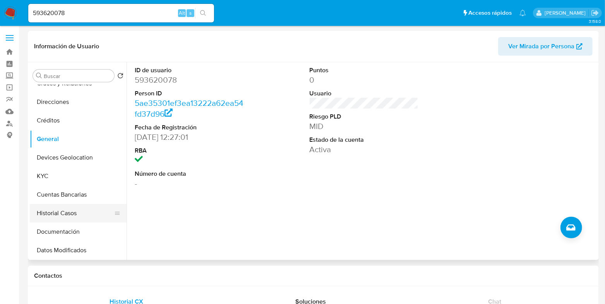
click at [51, 207] on button "Historial Casos" at bounding box center [75, 213] width 91 height 19
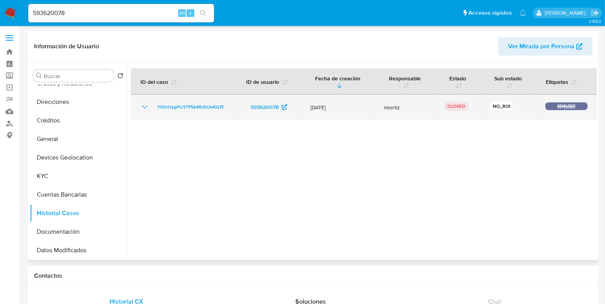
click at [146, 110] on icon "Mostrar/Ocultar" at bounding box center [144, 107] width 9 height 9
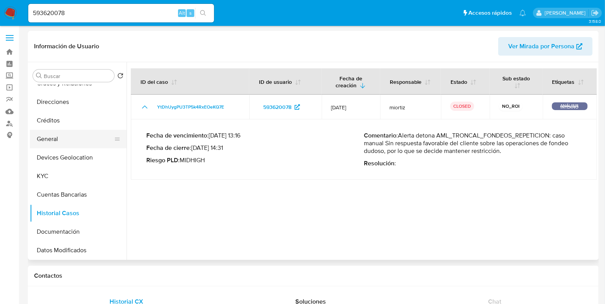
click at [69, 135] on button "General" at bounding box center [75, 139] width 91 height 19
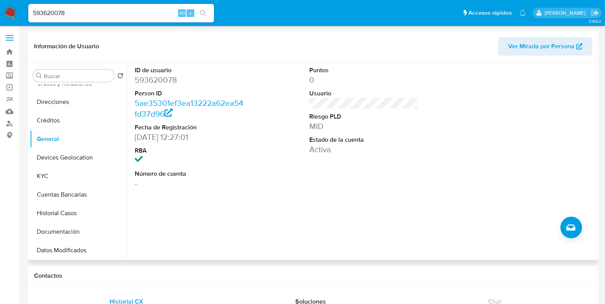
click at [156, 81] on dd "593620078" at bounding box center [189, 80] width 109 height 11
copy dd "593620078"
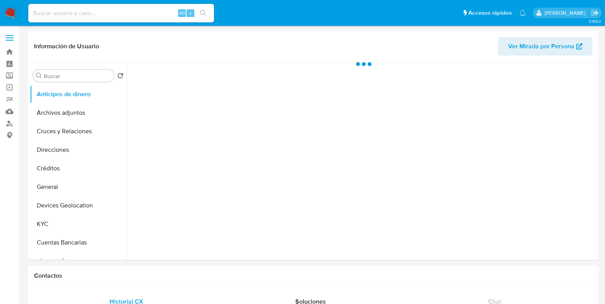
click at [107, 16] on input at bounding box center [121, 13] width 186 height 10
paste input "593620078"
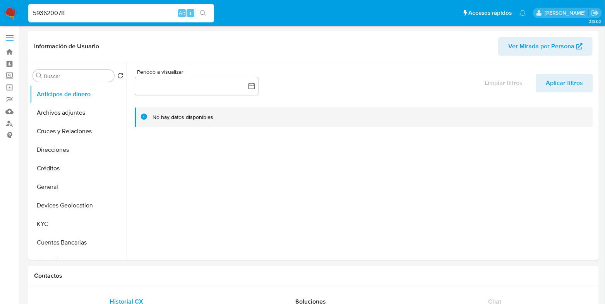
type input "593620078"
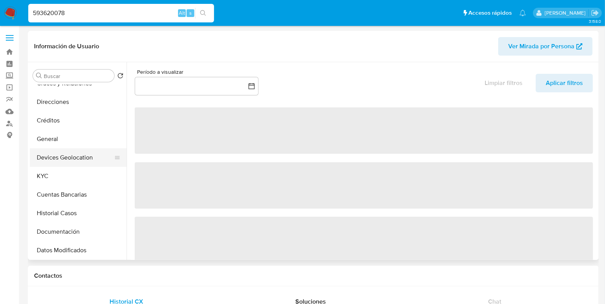
select select "10"
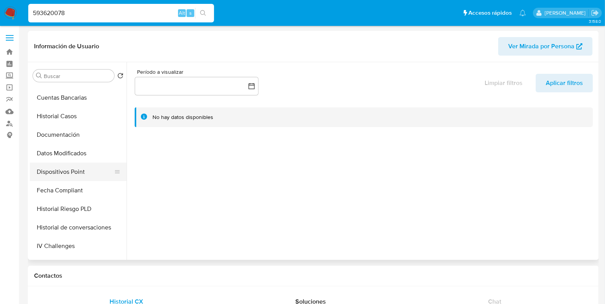
scroll to position [193, 0]
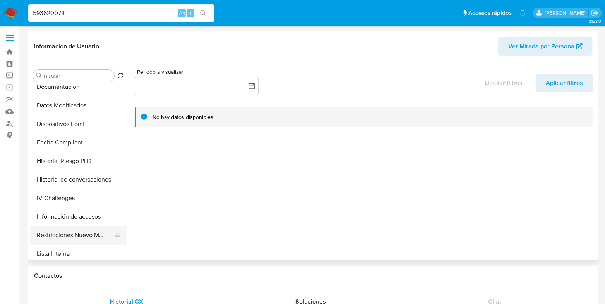
click at [70, 233] on button "Restricciones Nuevo Mundo" at bounding box center [75, 235] width 91 height 19
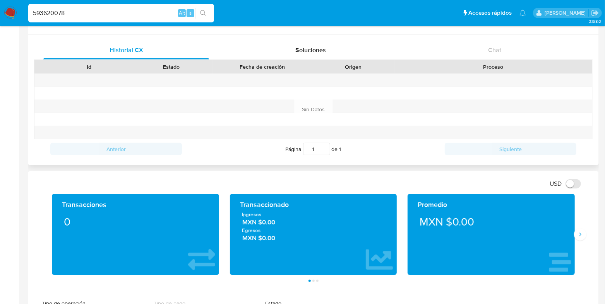
scroll to position [145, 0]
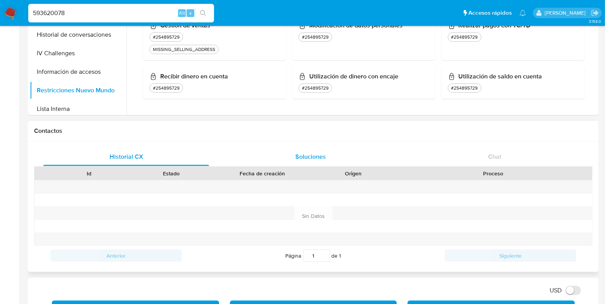
click at [287, 159] on div "Soluciones" at bounding box center [310, 157] width 166 height 19
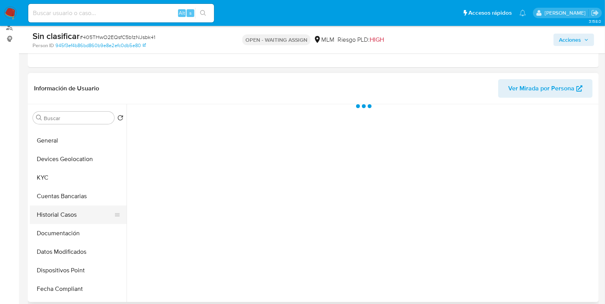
scroll to position [96, 0]
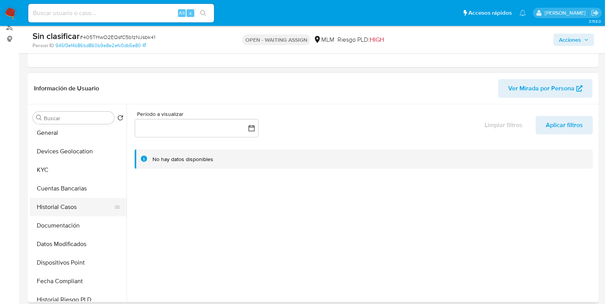
click at [66, 205] on button "Historial Casos" at bounding box center [75, 207] width 91 height 19
select select "10"
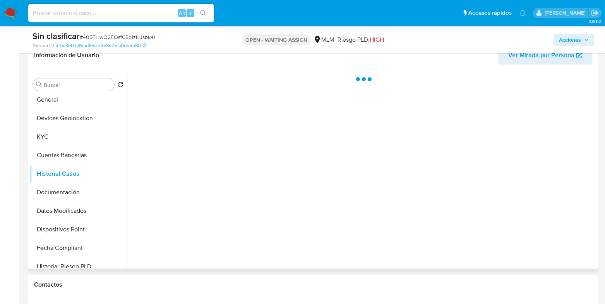
scroll to position [145, 0]
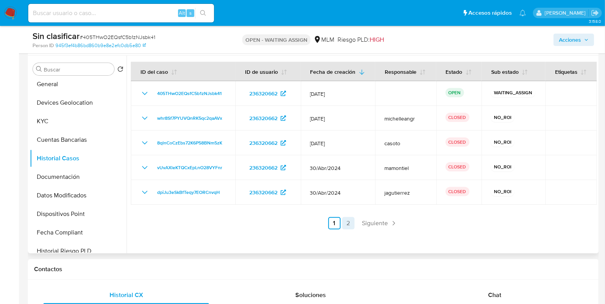
click at [345, 223] on link "2" at bounding box center [348, 223] width 12 height 12
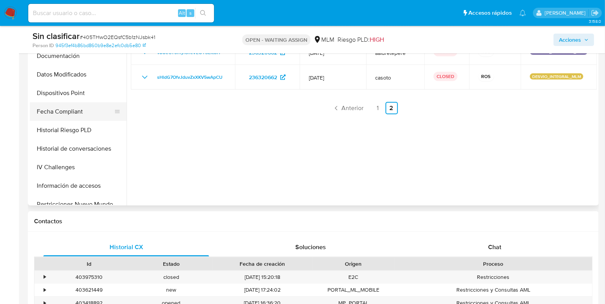
scroll to position [193, 0]
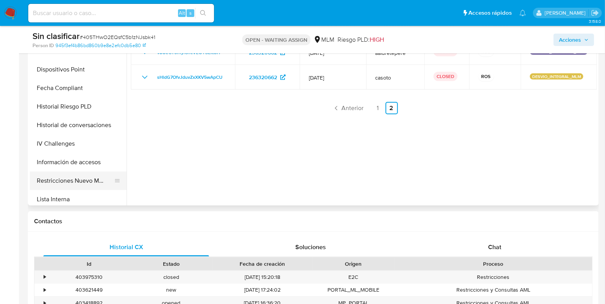
click at [75, 179] on button "Restricciones Nuevo Mundo" at bounding box center [75, 181] width 91 height 19
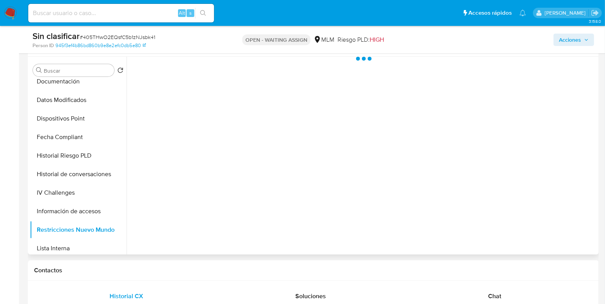
scroll to position [96, 0]
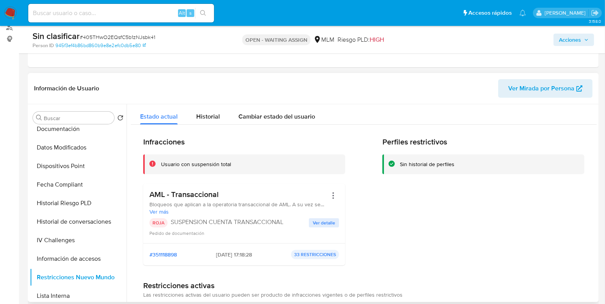
click at [317, 223] on span "Ver detalle" at bounding box center [324, 223] width 22 height 8
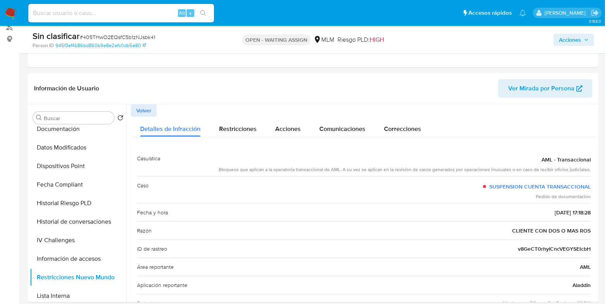
click at [588, 40] on icon "button" at bounding box center [586, 40] width 5 height 5
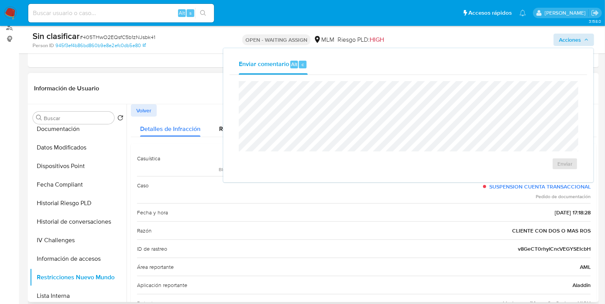
click at [404, 219] on div "Fecha y hora 2024-04-29 - 17:18:28" at bounding box center [363, 213] width 453 height 18
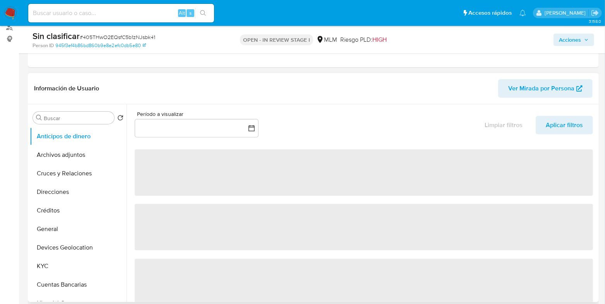
select select "10"
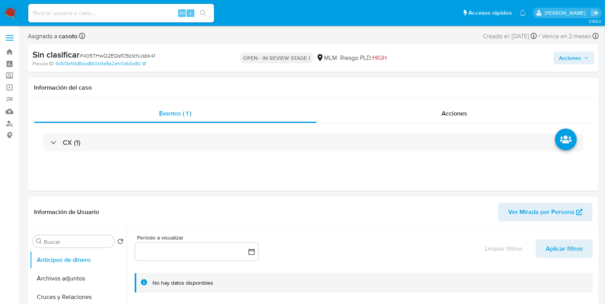
click at [568, 58] on span "Acciones" at bounding box center [570, 58] width 22 height 12
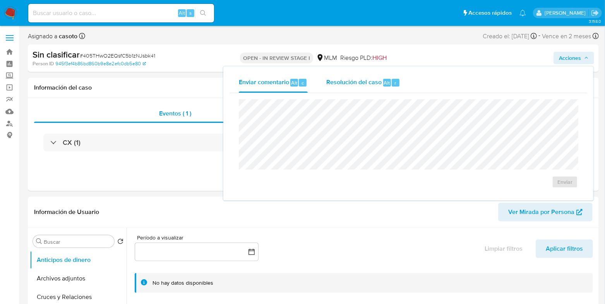
click at [373, 83] on span "Resolución del caso" at bounding box center [353, 82] width 55 height 9
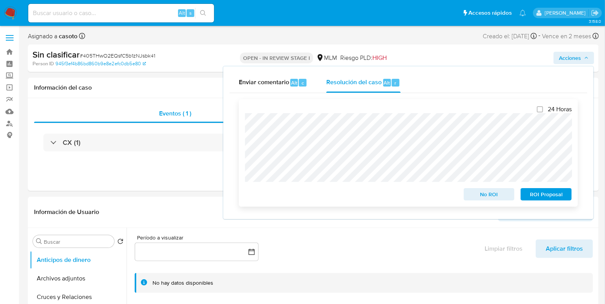
click at [481, 199] on span "No ROI" at bounding box center [489, 194] width 40 height 11
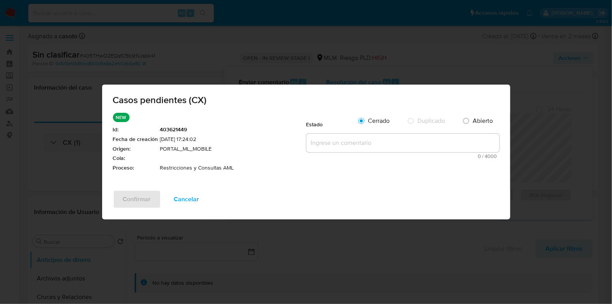
click at [342, 144] on textarea at bounding box center [402, 143] width 193 height 19
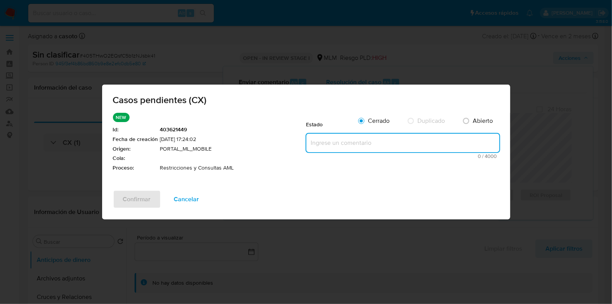
paste textarea "CLIENTE CUENTA CON 2 ROS POR OPERATIVA INUSUAL"
type textarea "CLIENTE CUENTA CON 2 ROS POR OPERATIVA INUSUAL"
click at [135, 198] on span "Confirmar" at bounding box center [137, 199] width 28 height 17
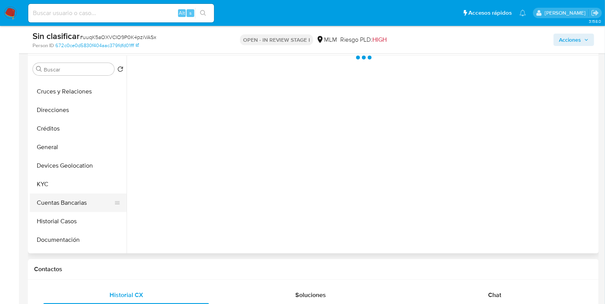
scroll to position [48, 0]
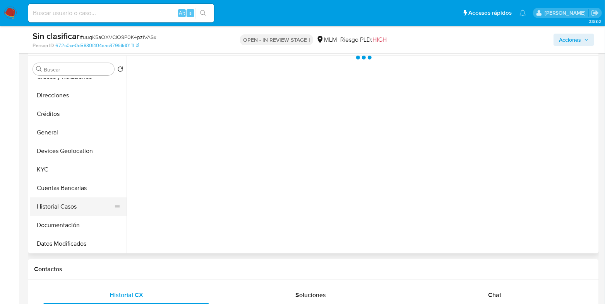
click at [76, 204] on button "Historial Casos" at bounding box center [75, 207] width 91 height 19
select select "10"
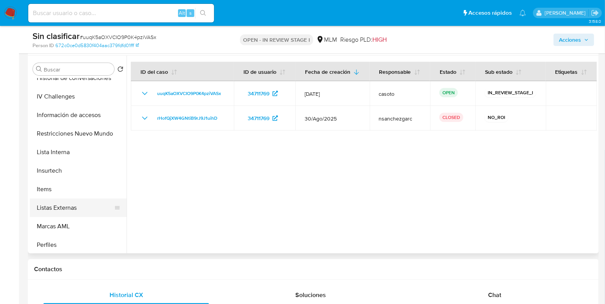
scroll to position [290, 0]
click at [77, 133] on button "Restricciones Nuevo Mundo" at bounding box center [75, 132] width 91 height 19
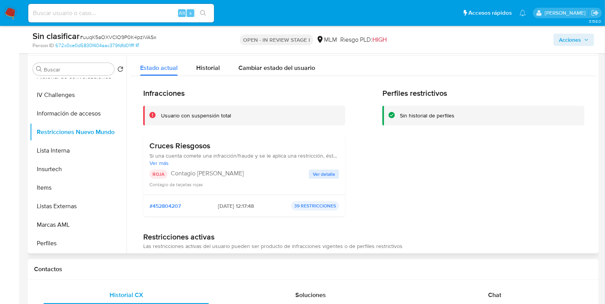
click at [325, 178] on span "Ver detalle" at bounding box center [324, 175] width 22 height 8
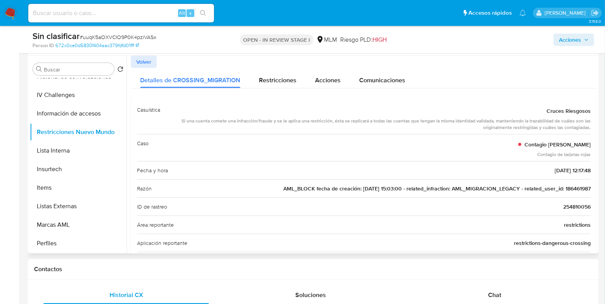
click at [573, 186] on span "AML_BLOCK fecha de creación: 24/11/2021 15:03:00 - related_infraction: AML_MIGR…" at bounding box center [436, 189] width 307 height 8
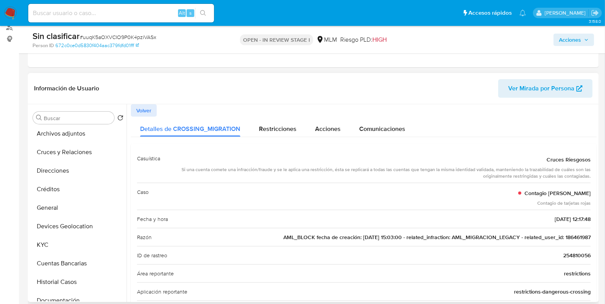
scroll to position [0, 0]
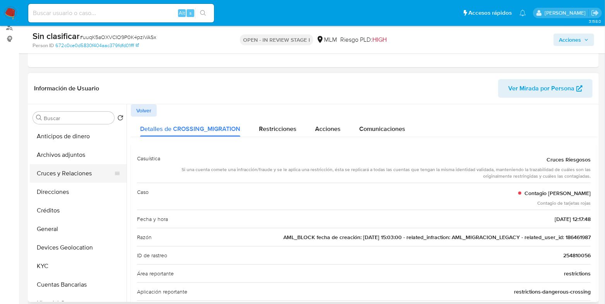
click at [81, 177] on button "Cruces y Relaciones" at bounding box center [75, 173] width 91 height 19
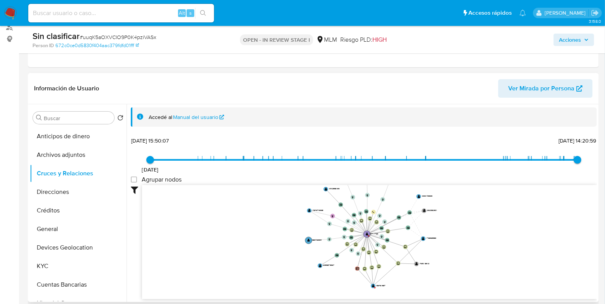
drag, startPoint x: 466, startPoint y: 226, endPoint x: 474, endPoint y: 196, distance: 30.8
click at [474, 196] on icon "device-61cf36bc08813b0019684ee9  user-34711769  34711769 C device-687981cbd06…" at bounding box center [369, 241] width 455 height 112
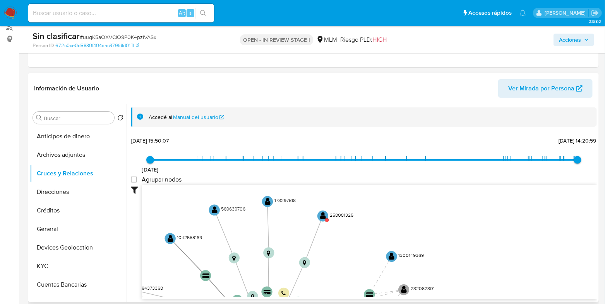
drag, startPoint x: 352, startPoint y: 207, endPoint x: 354, endPoint y: 279, distance: 72.8
click at [354, 279] on icon "device-61cf36bc08813b0019684ee9  user-34711769  34711769 C device-687981cbd06…" at bounding box center [369, 241] width 455 height 112
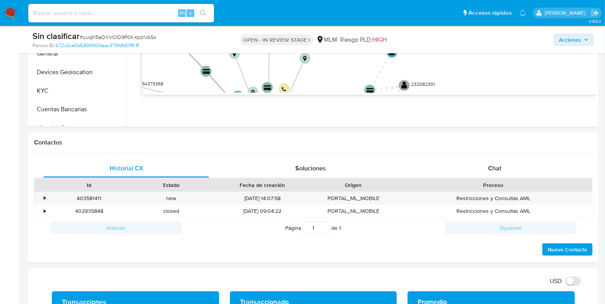
scroll to position [189, 0]
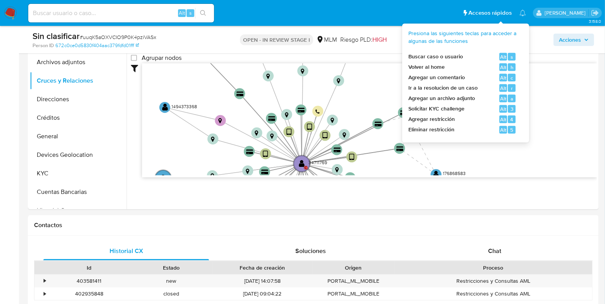
drag, startPoint x: 450, startPoint y: 145, endPoint x: 477, endPoint y: 91, distance: 61.1
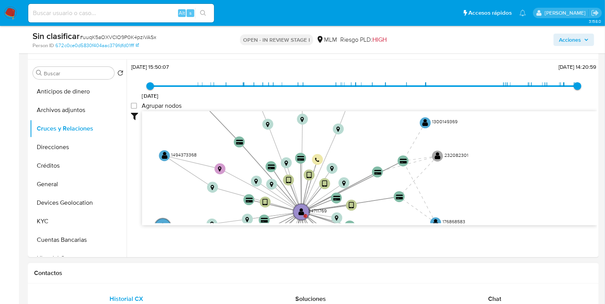
scroll to position [0, 0]
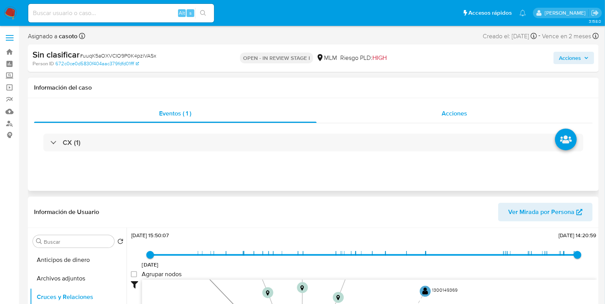
click at [456, 117] on span "Acciones" at bounding box center [455, 113] width 26 height 9
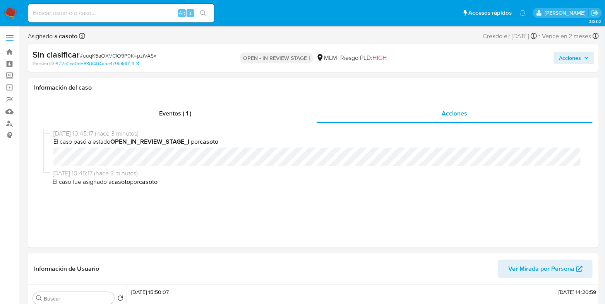
click at [565, 58] on span "Acciones" at bounding box center [570, 58] width 22 height 12
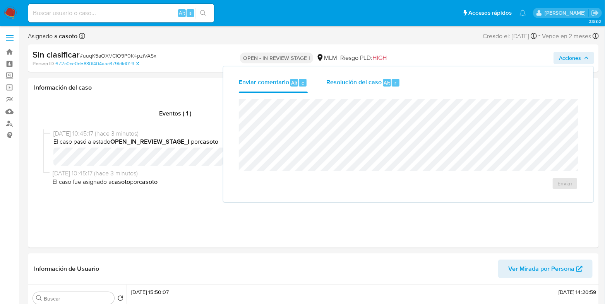
click at [380, 87] on div "Resolución del caso Alt r" at bounding box center [363, 83] width 74 height 20
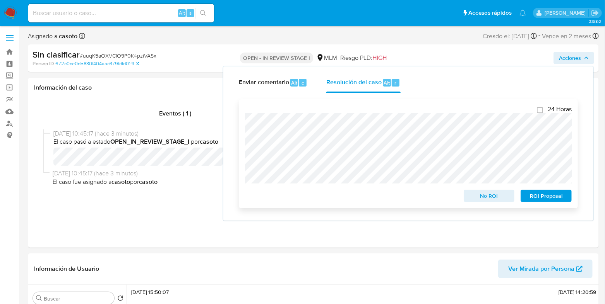
click at [489, 198] on span "No ROI" at bounding box center [489, 196] width 40 height 11
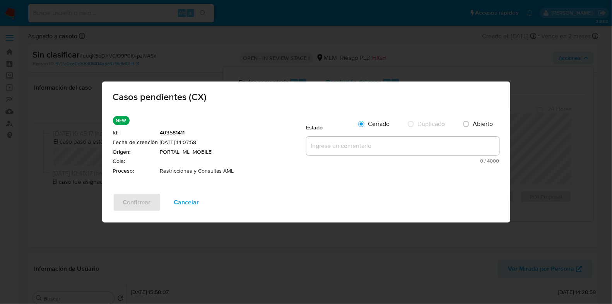
click at [354, 149] on textarea at bounding box center [402, 146] width 193 height 19
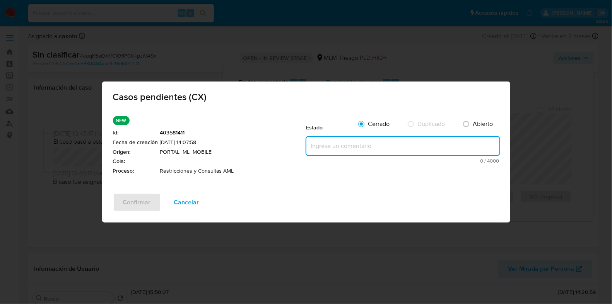
paste textarea "UENTA CON RESTRICCION POR CONTAGIO Y VINCULO DEL USUARIO 186461987 CON OPERATIV…"
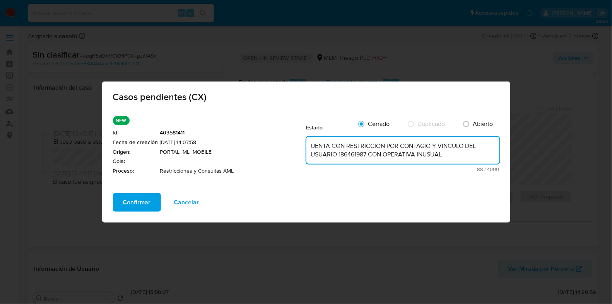
drag, startPoint x: 329, startPoint y: 146, endPoint x: 299, endPoint y: 146, distance: 30.2
click at [299, 146] on li "NEW Id : 403581411 Fecha de creación 03/09/2025 14:07:58 Origen : PORTAL_ML_MOB…" at bounding box center [306, 149] width 387 height 67
drag, startPoint x: 353, startPoint y: 154, endPoint x: 340, endPoint y: 154, distance: 12.4
click at [340, 154] on textarea "CON RESTRICCION POR CONTAGIO Y VINCULO DEL USUARIO 186461987 CON OPERATIVA INUS…" at bounding box center [402, 150] width 193 height 27
type textarea "CON RESTRICCION POR CONTAGIO Y VINCULO DEL USUARIO 186461987 POR OPERATIVA INUS…"
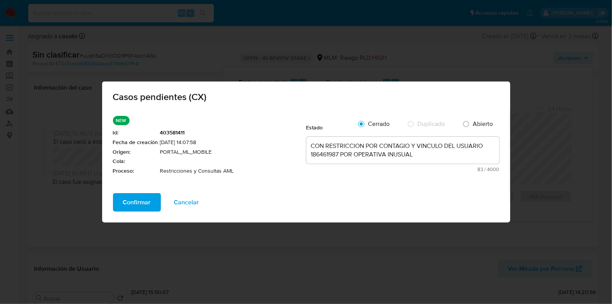
click at [149, 203] on span "Confirmar" at bounding box center [137, 202] width 28 height 17
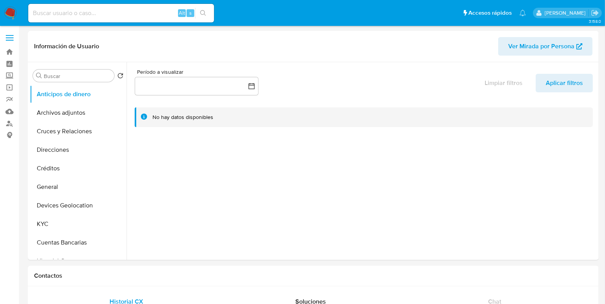
click at [15, 14] on img at bounding box center [10, 13] width 13 height 13
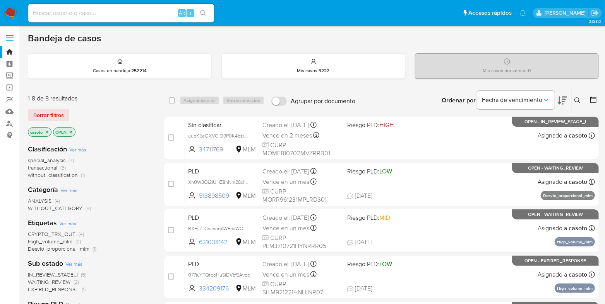
click at [575, 102] on icon at bounding box center [577, 100] width 6 height 6
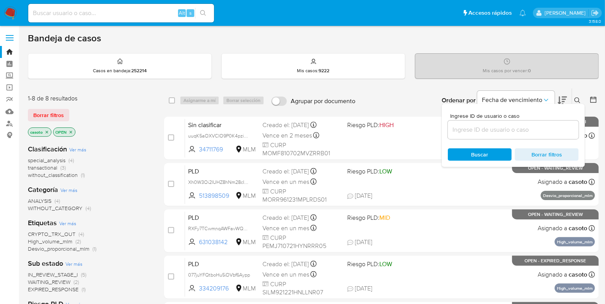
click at [477, 129] on input at bounding box center [513, 130] width 131 height 10
type input "186461987"
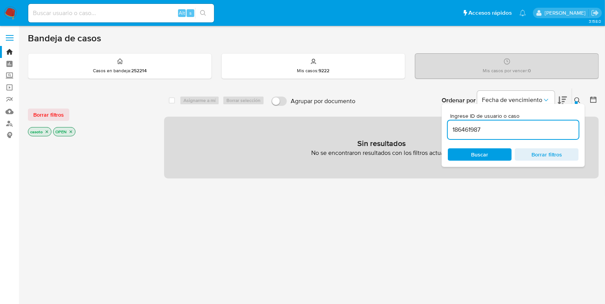
click at [574, 100] on icon at bounding box center [577, 100] width 6 height 6
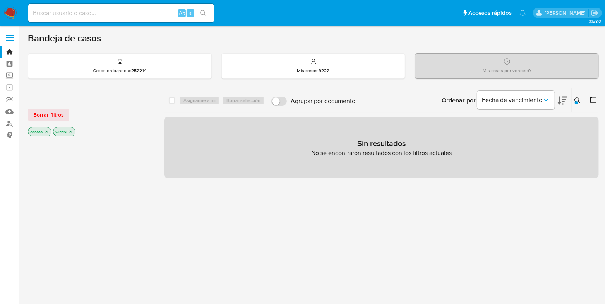
click at [47, 132] on icon "close-filter" at bounding box center [47, 132] width 3 height 3
click at [45, 132] on icon "close-filter" at bounding box center [45, 132] width 5 height 5
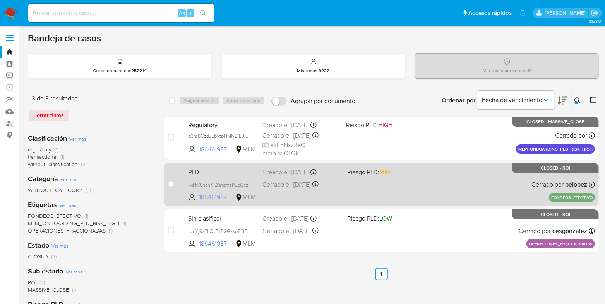
click at [397, 188] on div "PLD 7xHf76nchKjLYaYqmsPBcCcz 186461987 MLM Riesgo PLD: MID Creado el: 11/05/202…" at bounding box center [390, 184] width 410 height 39
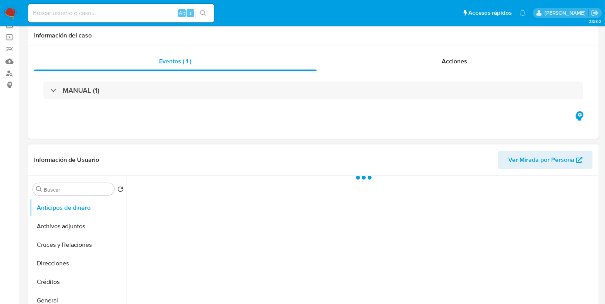
scroll to position [96, 0]
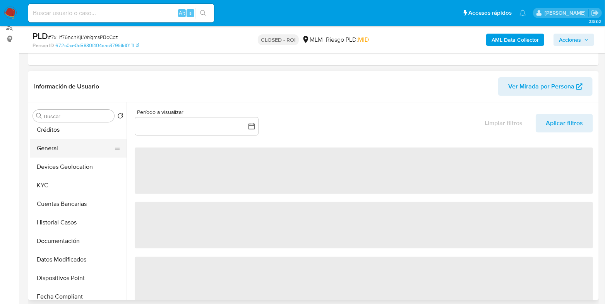
select select "10"
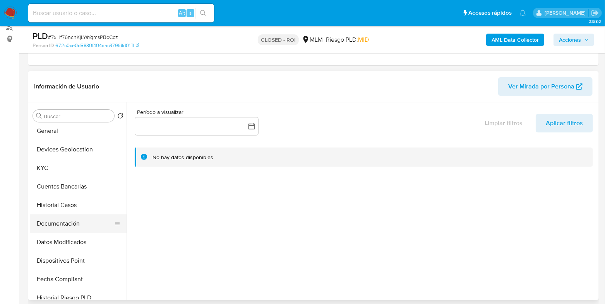
click at [60, 219] on button "Documentación" at bounding box center [75, 224] width 91 height 19
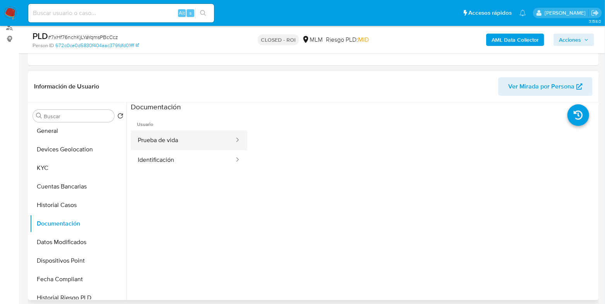
click at [169, 147] on button "Prueba de vida" at bounding box center [183, 141] width 104 height 20
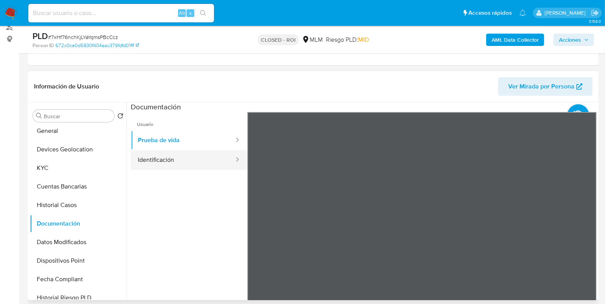
click at [165, 165] on button "Identificación" at bounding box center [183, 161] width 104 height 20
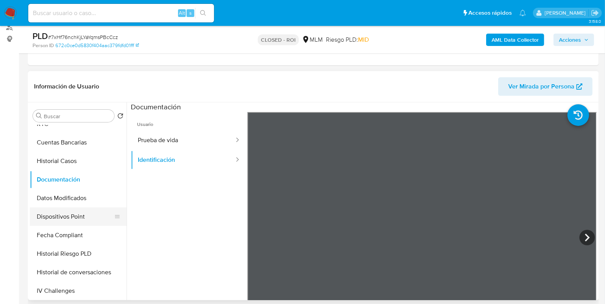
scroll to position [145, 0]
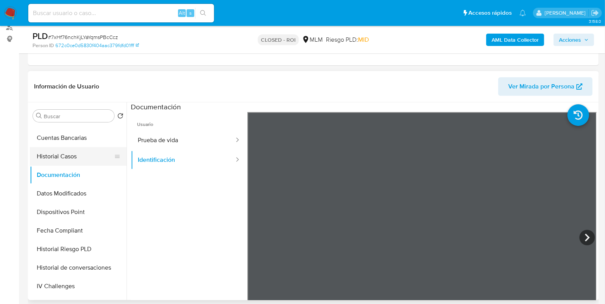
click at [72, 161] on button "Historial Casos" at bounding box center [75, 156] width 91 height 19
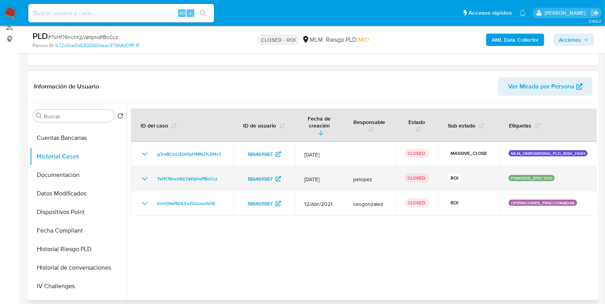
click at [147, 174] on icon "Mostrar/Ocultar" at bounding box center [144, 178] width 9 height 9
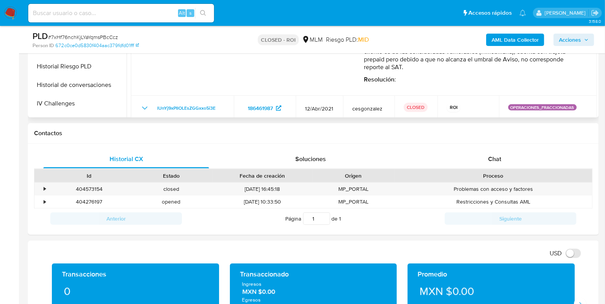
scroll to position [160, 0]
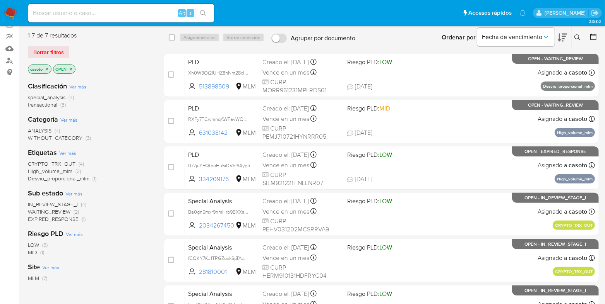
scroll to position [48, 0]
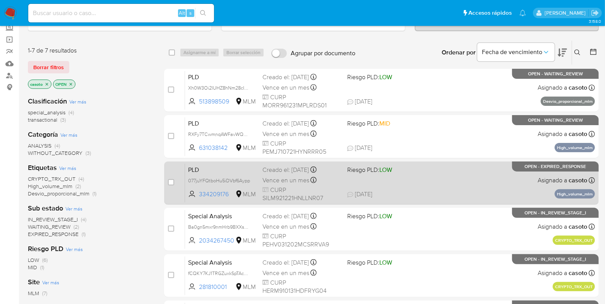
click at [441, 198] on div "PLD 077juYFQtboHu5iDVbf6Aypp 334209176 MLM Riesgo PLD: LOW Creado el: [DATE] Cr…" at bounding box center [390, 183] width 410 height 39
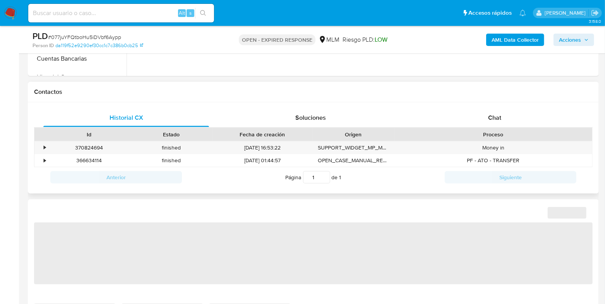
scroll to position [338, 0]
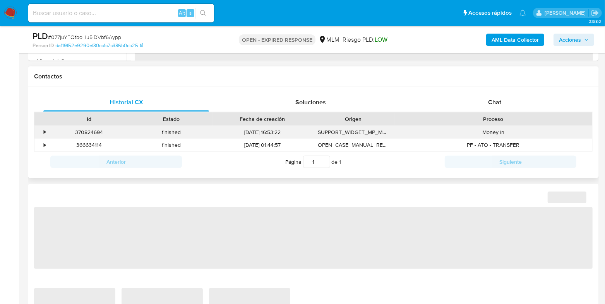
select select "10"
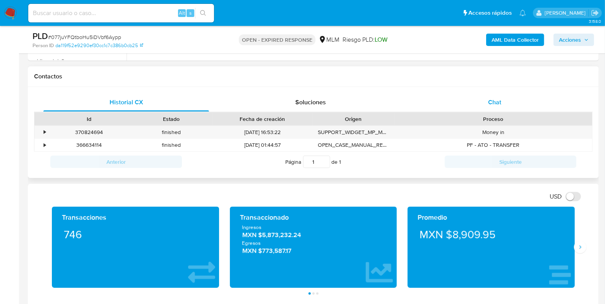
click at [494, 102] on span "Chat" at bounding box center [494, 102] width 13 height 9
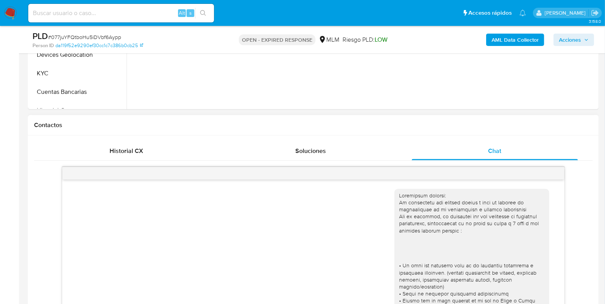
scroll to position [193, 0]
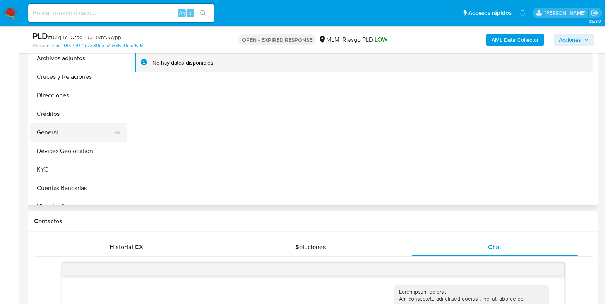
click at [55, 136] on button "General" at bounding box center [75, 132] width 91 height 19
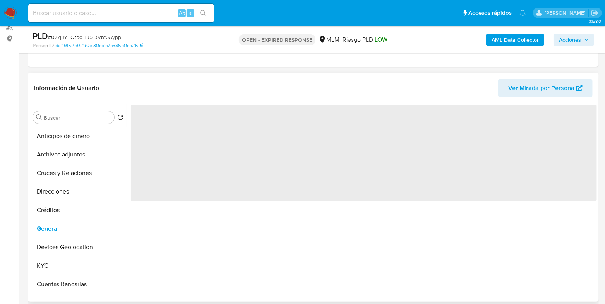
scroll to position [96, 0]
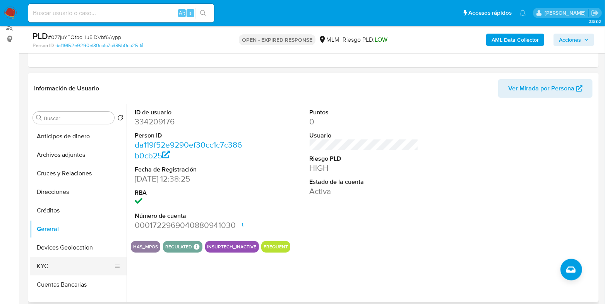
click at [48, 260] on button "KYC" at bounding box center [75, 266] width 91 height 19
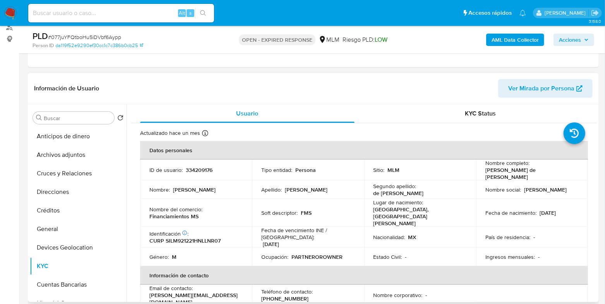
click at [197, 171] on p "334209176" at bounding box center [199, 170] width 27 height 7
copy p "334209176"
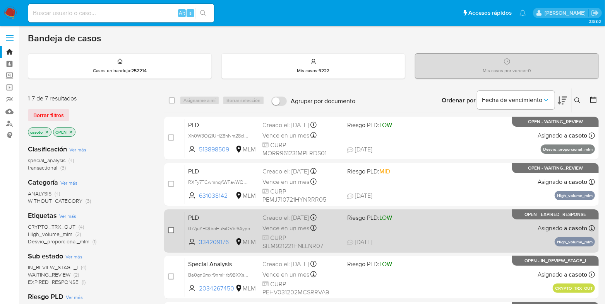
click at [169, 232] on input "checkbox" at bounding box center [171, 230] width 6 height 6
checkbox input "true"
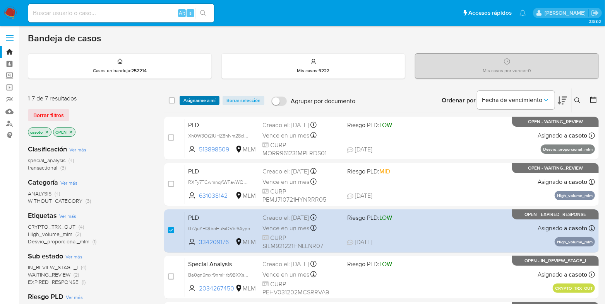
click at [207, 101] on span "Asignarme a mí" at bounding box center [199, 101] width 32 height 8
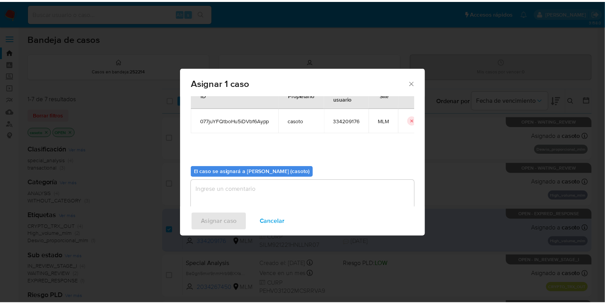
scroll to position [40, 0]
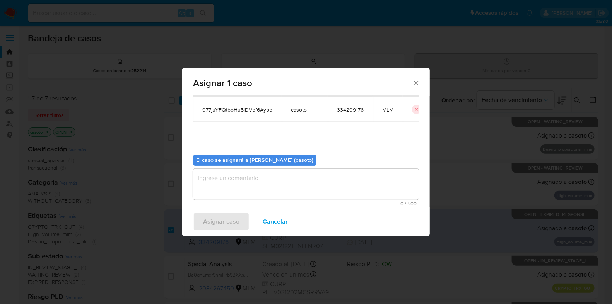
click at [266, 193] on textarea "assign-modal" at bounding box center [306, 184] width 226 height 31
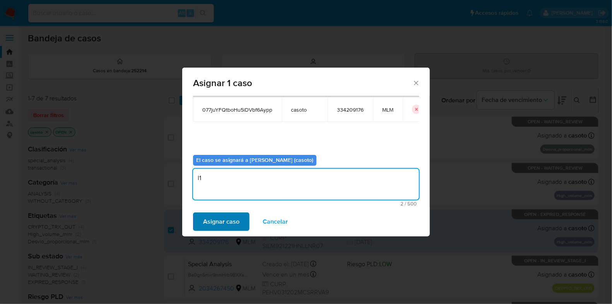
type textarea "l1"
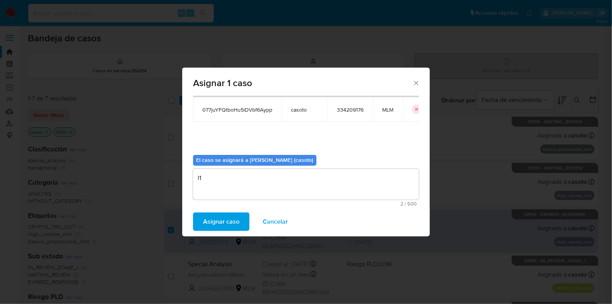
click at [227, 226] on span "Asignar caso" at bounding box center [221, 222] width 36 height 17
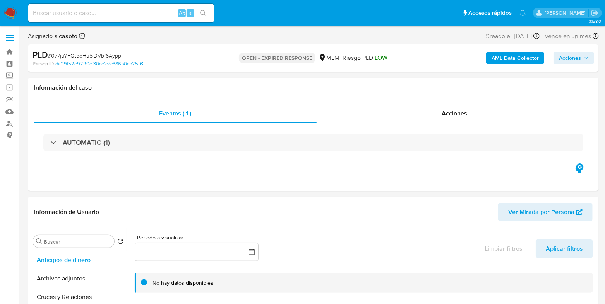
select select "10"
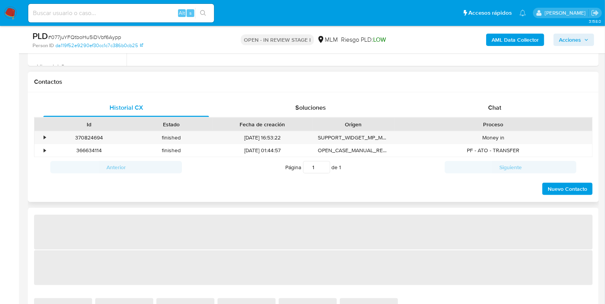
scroll to position [338, 0]
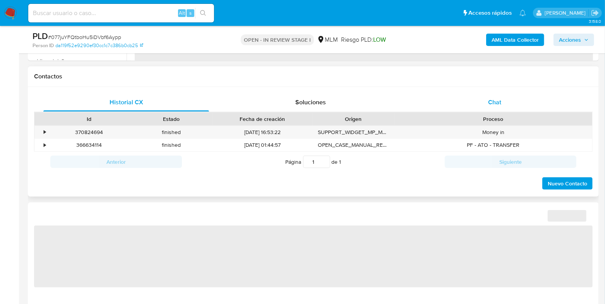
click at [499, 106] on div "Chat" at bounding box center [495, 102] width 166 height 19
select select "10"
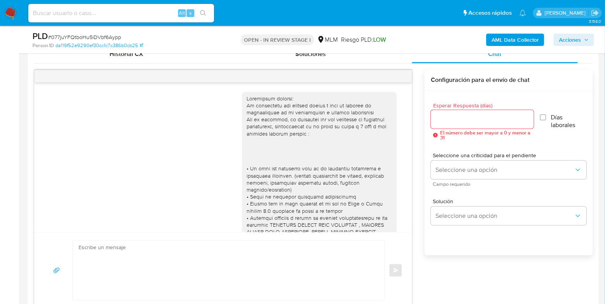
scroll to position [214, 0]
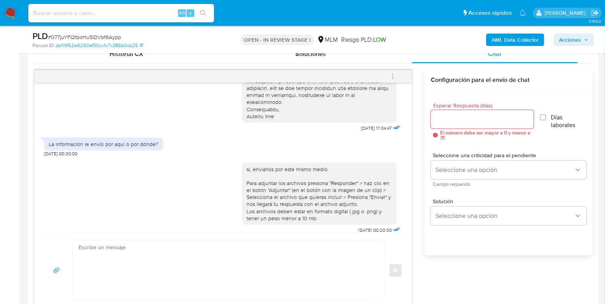
click at [391, 78] on icon "menu-action" at bounding box center [392, 76] width 7 height 7
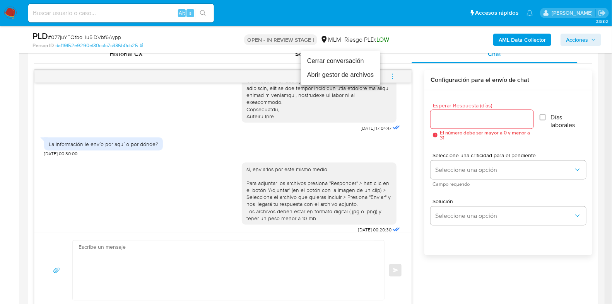
click at [319, 62] on li "Cerrar conversación" at bounding box center [340, 61] width 79 height 14
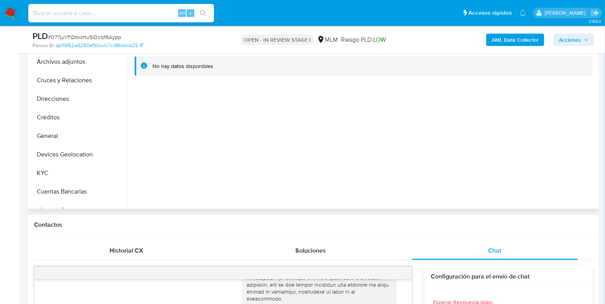
scroll to position [193, 0]
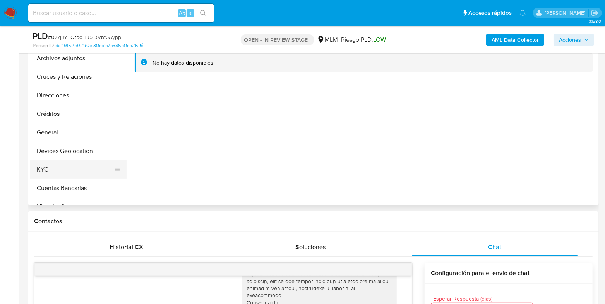
click at [51, 163] on button "KYC" at bounding box center [75, 170] width 91 height 19
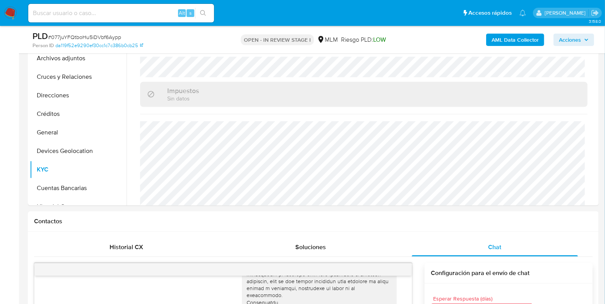
scroll to position [486, 0]
click at [60, 130] on button "General" at bounding box center [75, 132] width 91 height 19
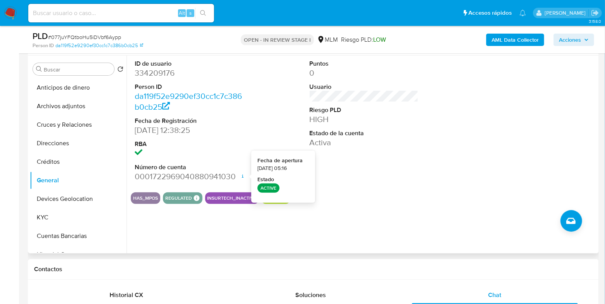
scroll to position [193, 0]
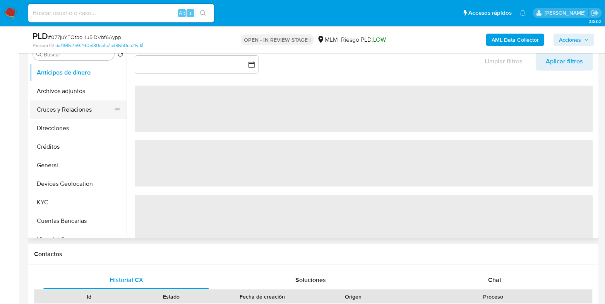
select select "10"
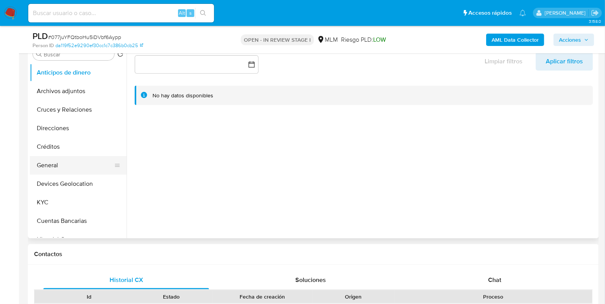
scroll to position [145, 0]
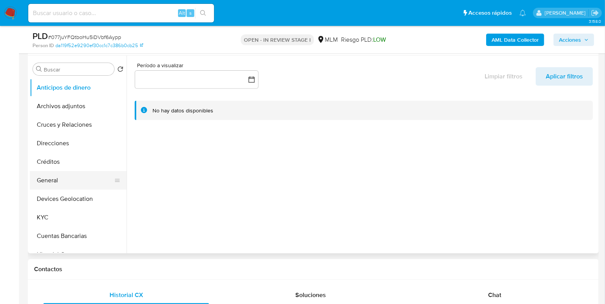
click at [54, 176] on button "General" at bounding box center [75, 180] width 91 height 19
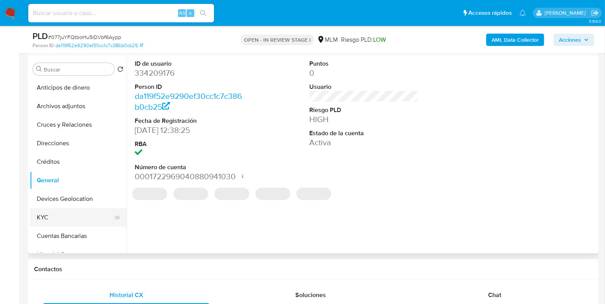
click at [49, 212] on button "KYC" at bounding box center [75, 218] width 91 height 19
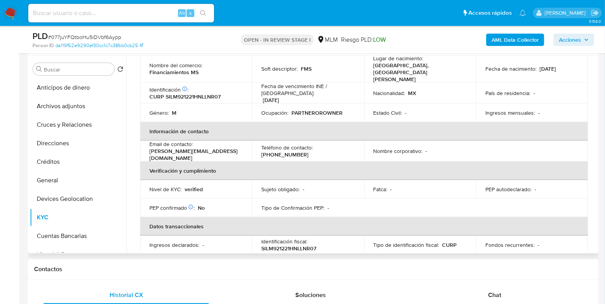
scroll to position [96, 0]
drag, startPoint x: 229, startPoint y: 142, endPoint x: 140, endPoint y: 140, distance: 88.2
click at [140, 140] on td "Email de contacto : mauricio.sdeleon@gmail.com" at bounding box center [196, 150] width 112 height 21
copy p "mauricio.sdeleon@gmail.com"
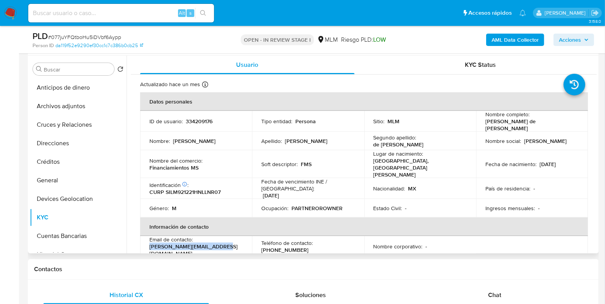
scroll to position [48, 0]
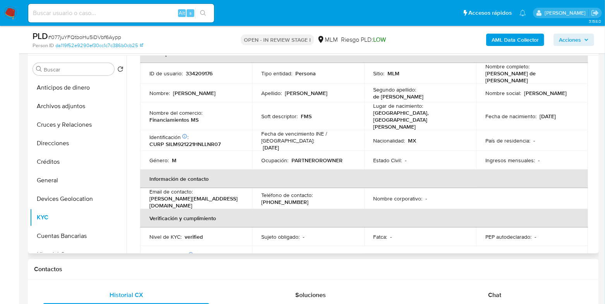
click at [308, 199] on p "(81) 19537723" at bounding box center [284, 202] width 47 height 7
copy p "19537723"
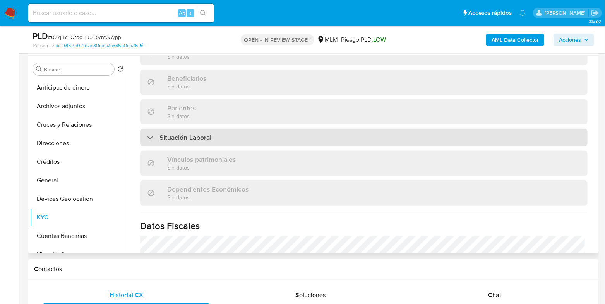
scroll to position [338, 0]
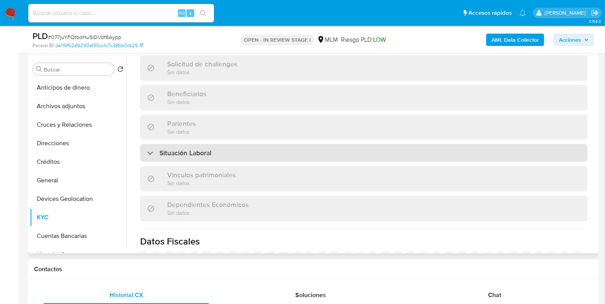
click at [264, 144] on div "Situación Laboral" at bounding box center [363, 153] width 447 height 18
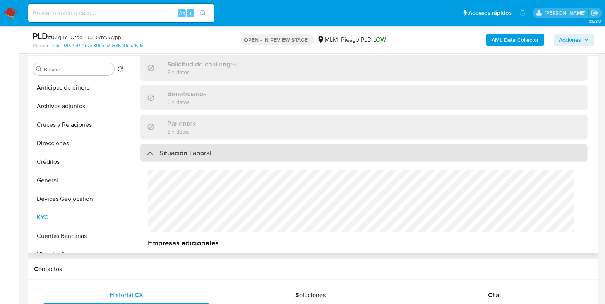
click at [264, 144] on div "Situación Laboral" at bounding box center [363, 153] width 447 height 18
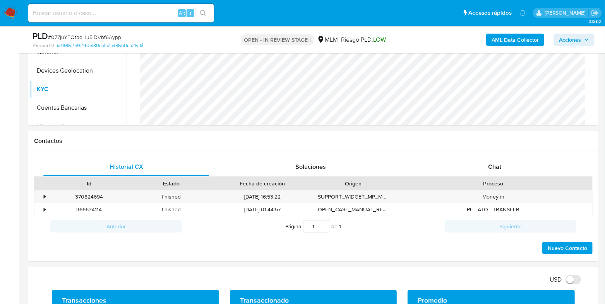
scroll to position [290, 0]
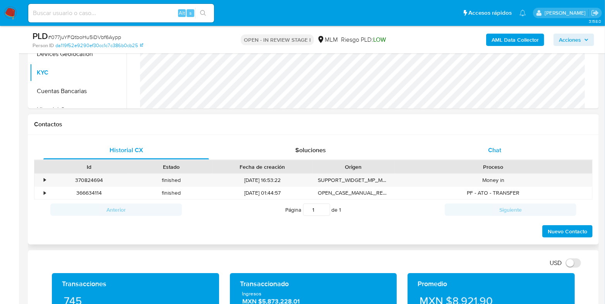
click at [498, 154] on span "Chat" at bounding box center [494, 150] width 13 height 9
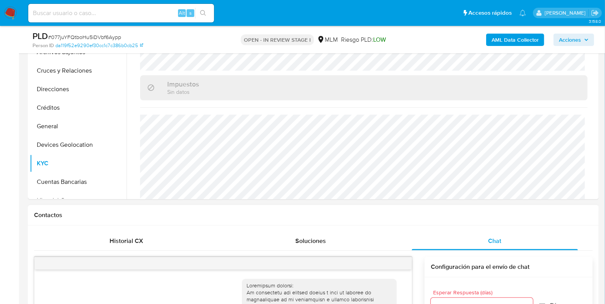
scroll to position [145, 0]
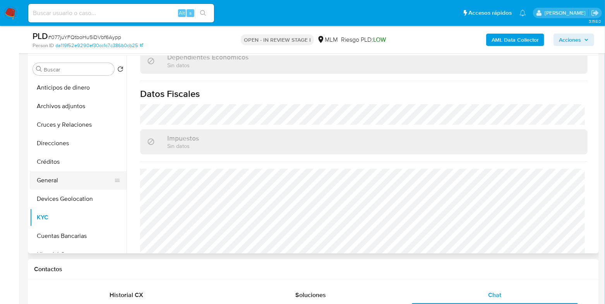
click at [47, 180] on button "General" at bounding box center [75, 180] width 91 height 19
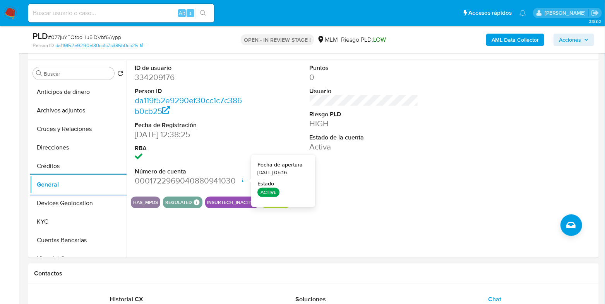
scroll to position [187, 0]
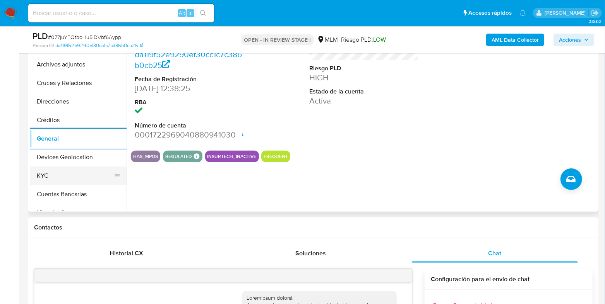
click at [84, 181] on button "KYC" at bounding box center [75, 176] width 91 height 19
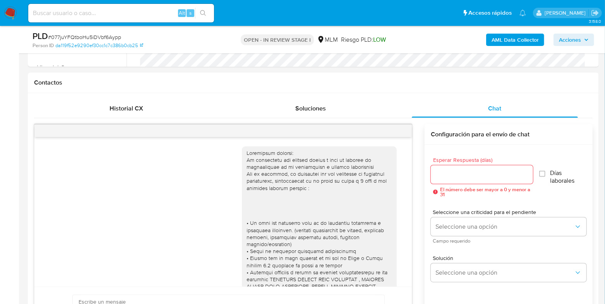
scroll to position [235, 0]
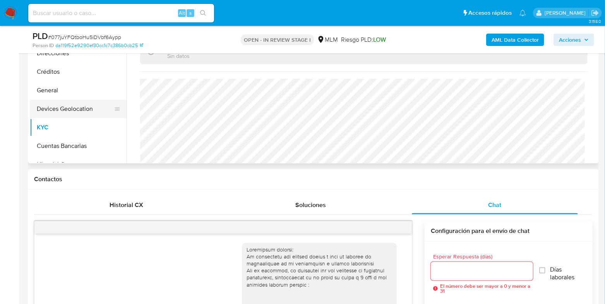
click at [59, 109] on button "Devices Geolocation" at bounding box center [75, 109] width 91 height 19
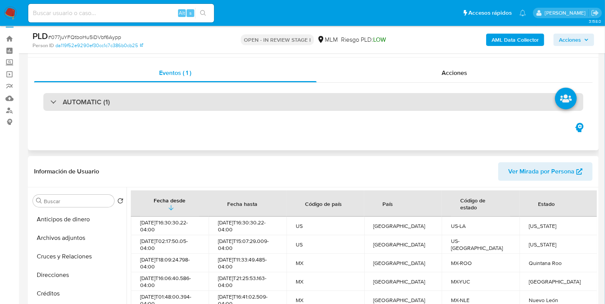
scroll to position [0, 0]
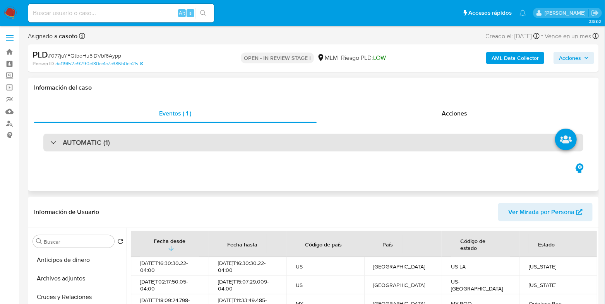
click at [195, 147] on div "AUTOMATIC (1)" at bounding box center [313, 143] width 540 height 18
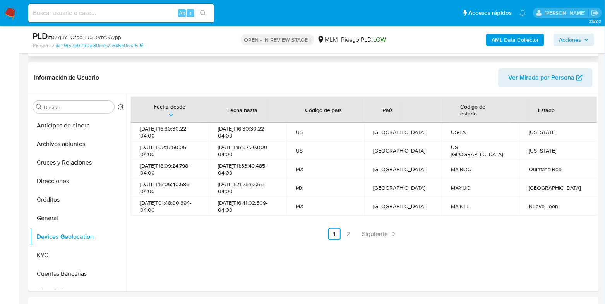
scroll to position [242, 0]
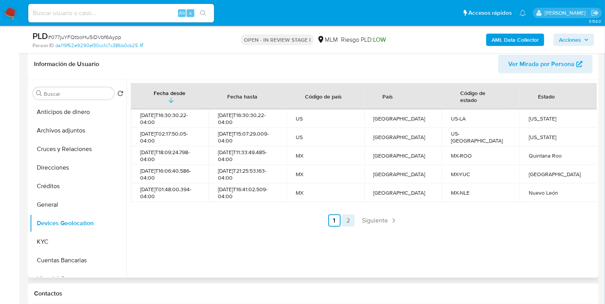
click at [348, 221] on link "2" at bounding box center [348, 221] width 12 height 12
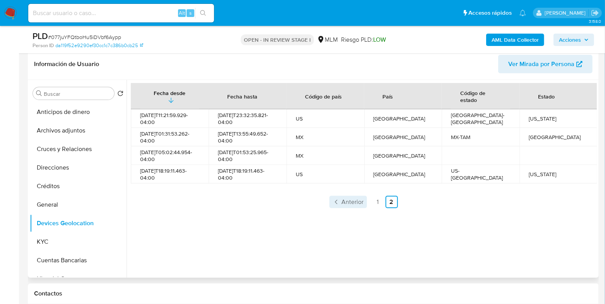
click at [346, 207] on link "Anterior" at bounding box center [348, 202] width 38 height 12
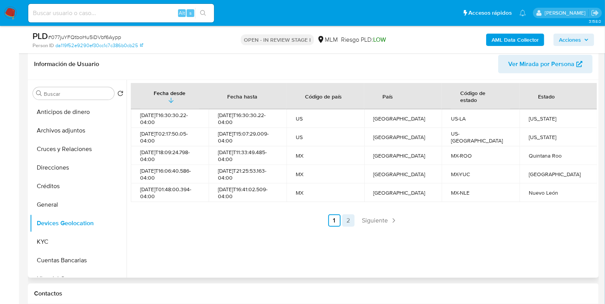
click at [349, 223] on link "2" at bounding box center [348, 221] width 12 height 12
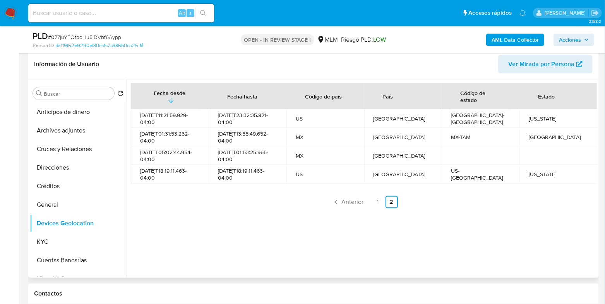
click at [342, 220] on div "Fecha desde Fecha hasta Código de país País Código de estado Estado 2025-05-14T…" at bounding box center [362, 179] width 470 height 198
click at [342, 202] on span "Anterior" at bounding box center [353, 202] width 22 height 6
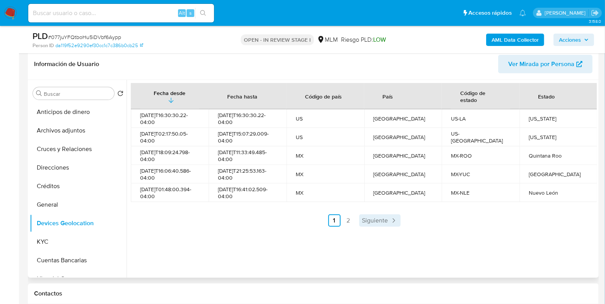
click at [373, 223] on span "Siguiente" at bounding box center [375, 221] width 26 height 6
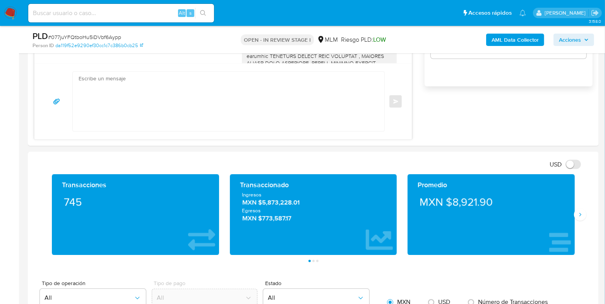
scroll to position [773, 0]
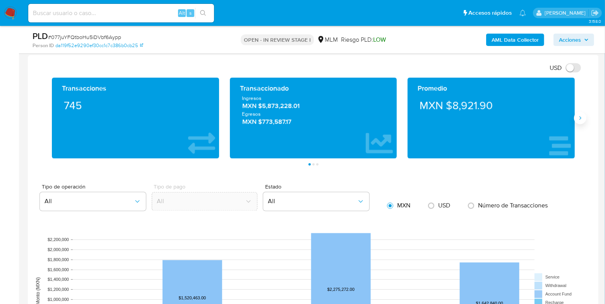
click at [575, 118] on button "Siguiente" at bounding box center [580, 118] width 12 height 12
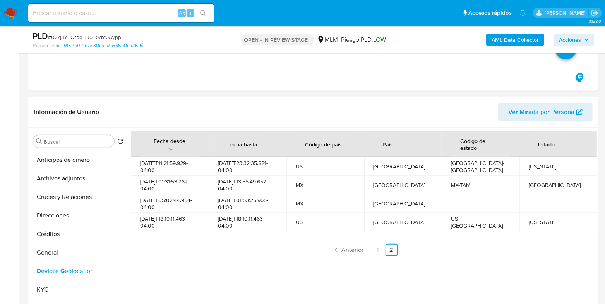
scroll to position [193, 0]
click at [376, 254] on link "1" at bounding box center [377, 251] width 12 height 12
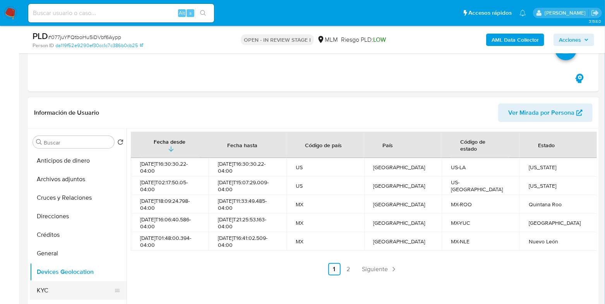
drag, startPoint x: 64, startPoint y: 285, endPoint x: 81, endPoint y: 278, distance: 18.8
click at [64, 286] on button "KYC" at bounding box center [75, 291] width 91 height 19
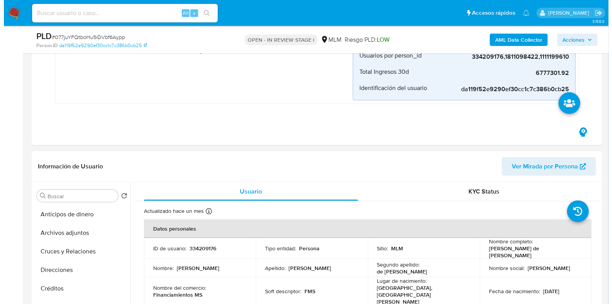
scroll to position [242, 0]
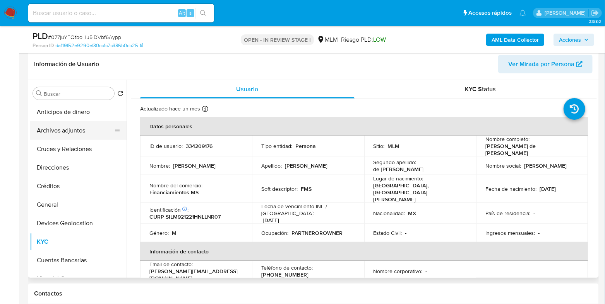
click at [79, 133] on button "Archivos adjuntos" at bounding box center [75, 130] width 91 height 19
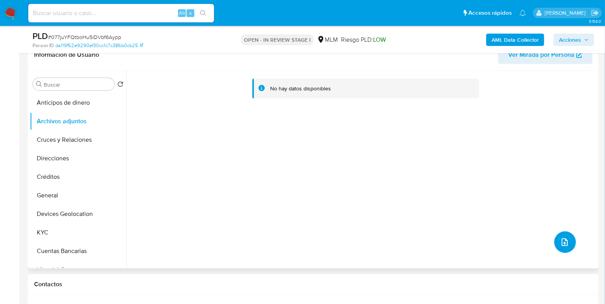
click at [568, 241] on button "upload-file" at bounding box center [565, 243] width 22 height 22
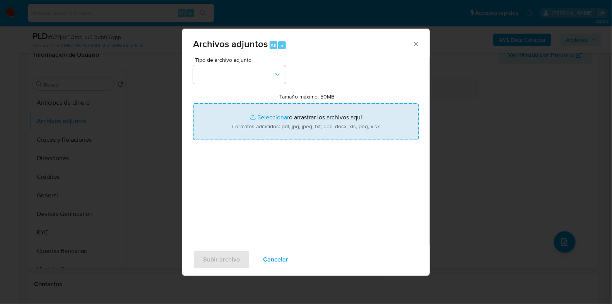
click at [275, 118] on input "Tamaño máximo: 50MB Seleccionar archivos" at bounding box center [306, 121] width 226 height 37
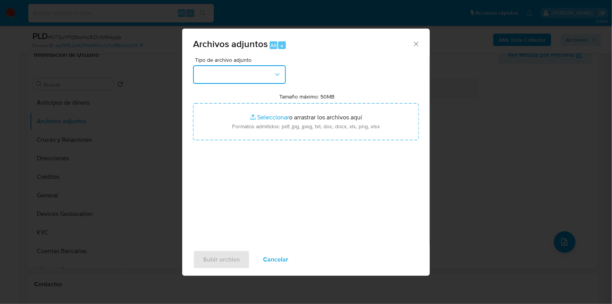
click at [247, 80] on button "button" at bounding box center [239, 74] width 93 height 19
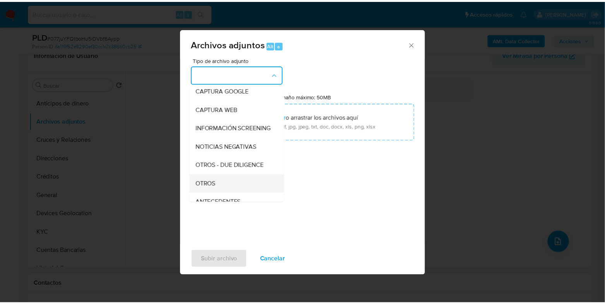
scroll to position [96, 0]
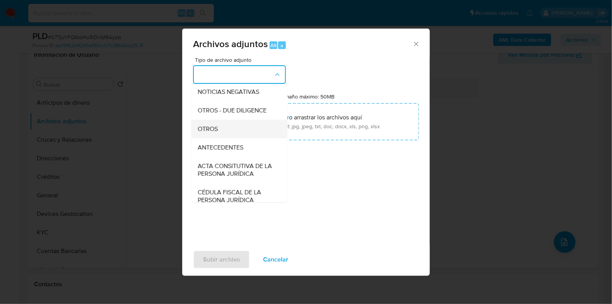
click at [211, 133] on span "OTROS" at bounding box center [208, 129] width 20 height 8
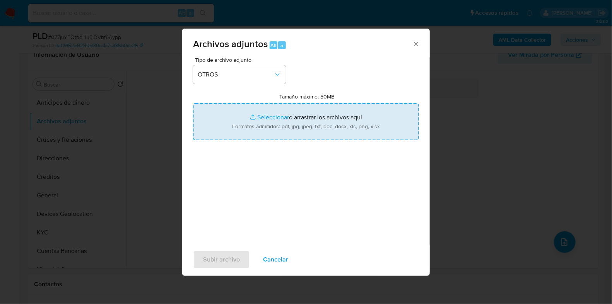
click at [255, 117] on input "Tamaño máximo: 50MB Seleccionar archivos" at bounding box center [306, 121] width 226 height 37
type input "C:\fakepath\334209176_MAURICIO JAVIER SILVA DE LEON_AGO2025.pdf"
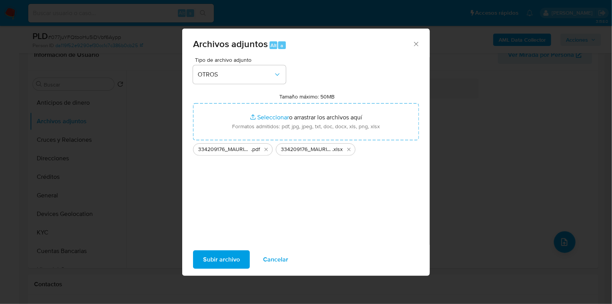
click at [219, 263] on span "Subir archivo" at bounding box center [221, 259] width 37 height 17
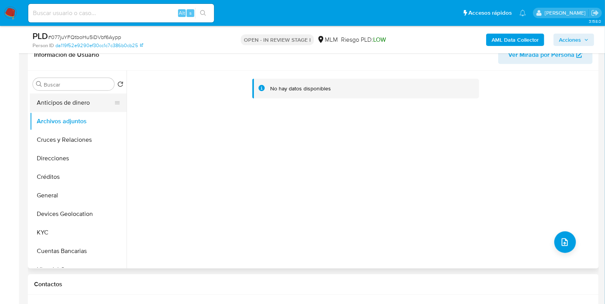
click at [79, 110] on button "Anticipos de dinero" at bounding box center [75, 103] width 91 height 19
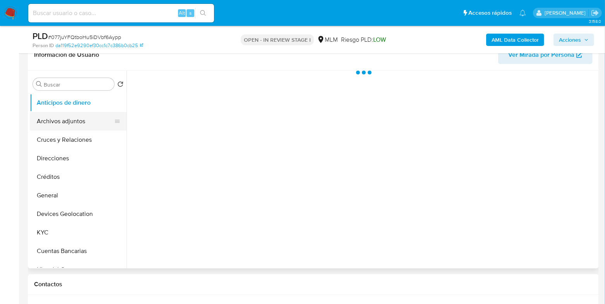
click at [61, 120] on button "Archivos adjuntos" at bounding box center [75, 121] width 91 height 19
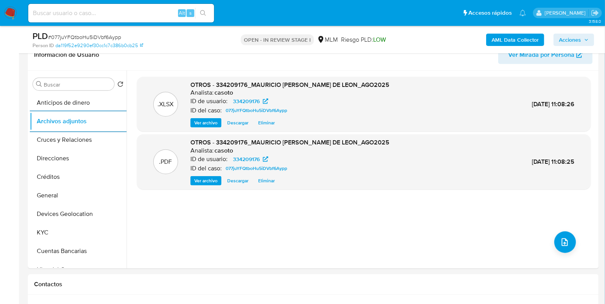
click at [565, 43] on span "Acciones" at bounding box center [570, 40] width 22 height 12
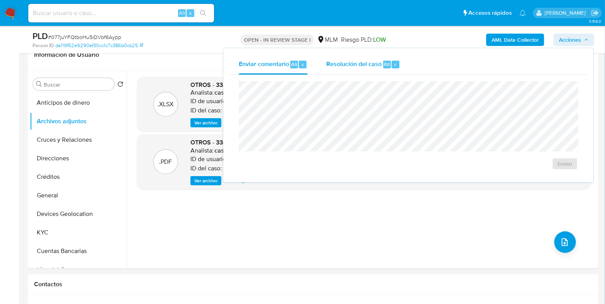
click at [358, 69] on div "Resolución del caso Alt r" at bounding box center [363, 65] width 74 height 20
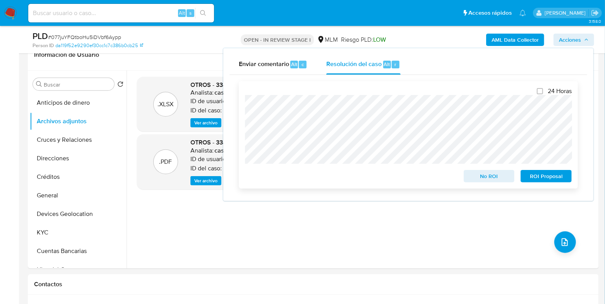
click at [529, 175] on span "ROI Proposal" at bounding box center [546, 176] width 40 height 11
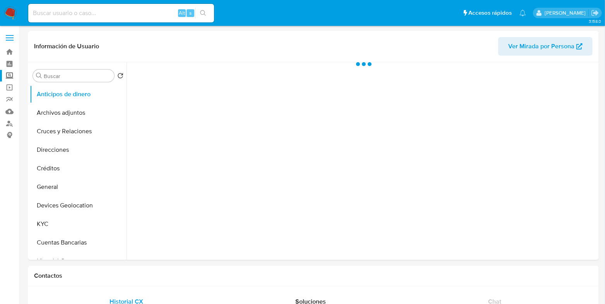
click at [11, 78] on label "Screening" at bounding box center [46, 76] width 92 height 12
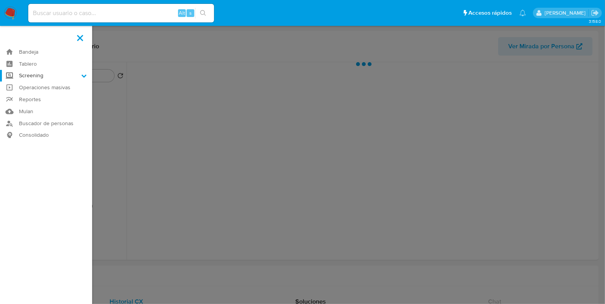
click at [0, 0] on input "Screening" at bounding box center [0, 0] width 0 height 0
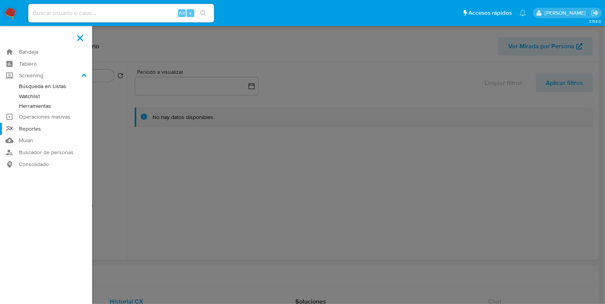
select select "10"
click at [30, 107] on link "Herramientas" at bounding box center [46, 106] width 92 height 10
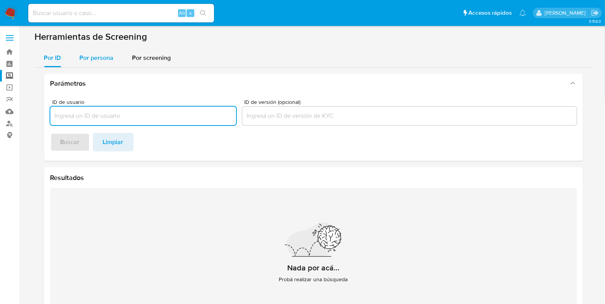
click at [97, 60] on span "Por persona" at bounding box center [97, 57] width 34 height 9
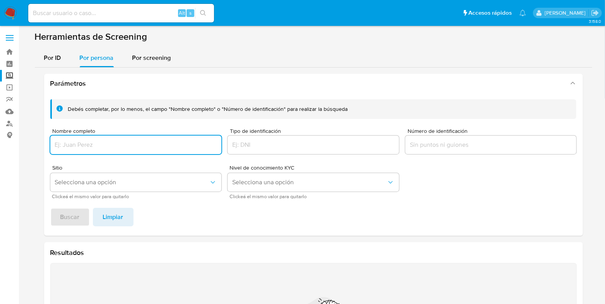
click at [88, 144] on input "Nombre completo" at bounding box center [135, 145] width 171 height 10
type input "[PERSON_NAME] [PERSON_NAME],"
click at [104, 177] on button "Selecciona una opción" at bounding box center [135, 182] width 171 height 19
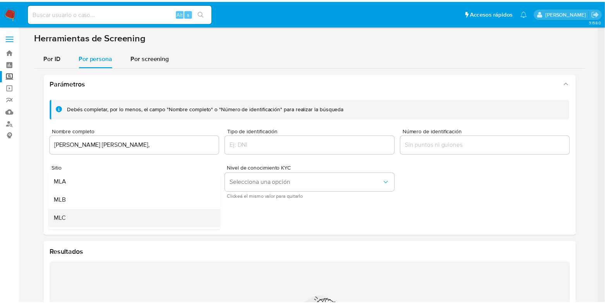
scroll to position [48, 0]
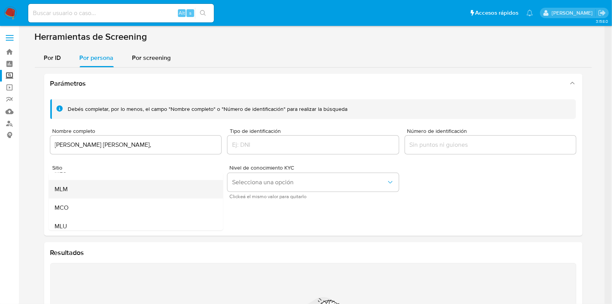
click at [74, 194] on div "MLM" at bounding box center [133, 189] width 157 height 19
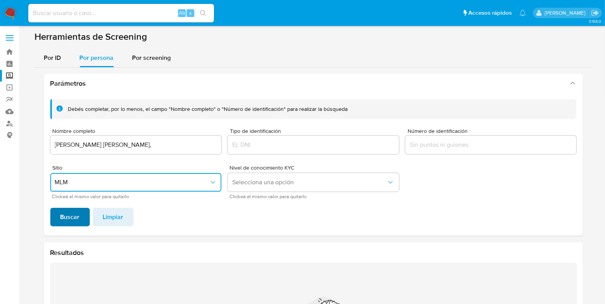
click at [70, 221] on span "Buscar" at bounding box center [69, 217] width 19 height 17
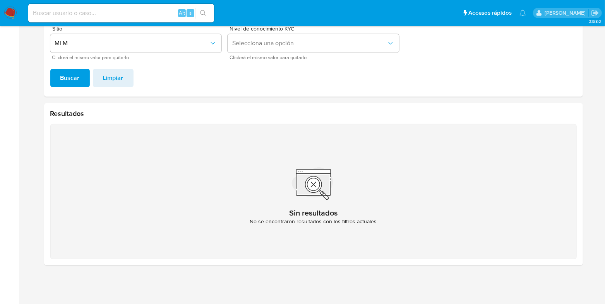
scroll to position [0, 0]
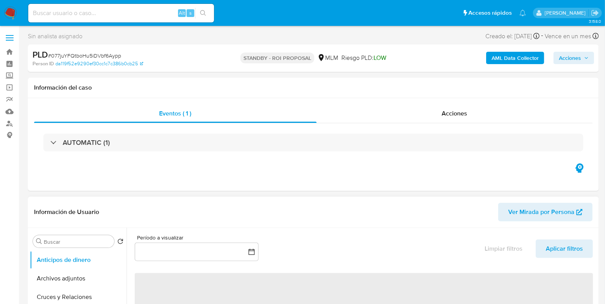
select select "10"
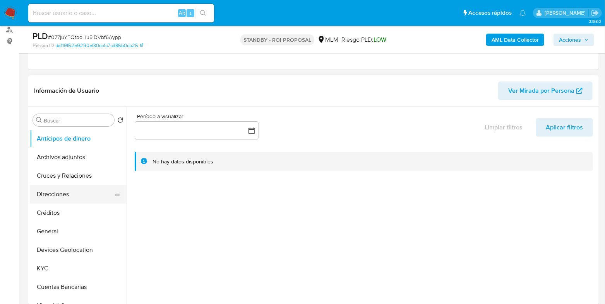
scroll to position [96, 0]
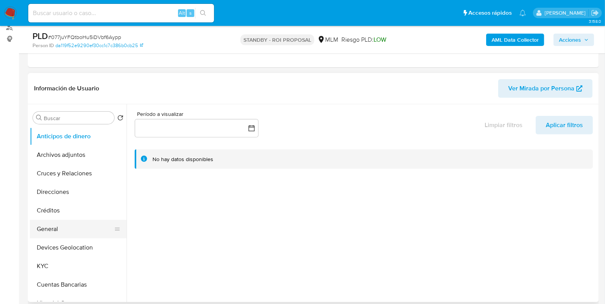
click at [54, 227] on button "General" at bounding box center [75, 229] width 91 height 19
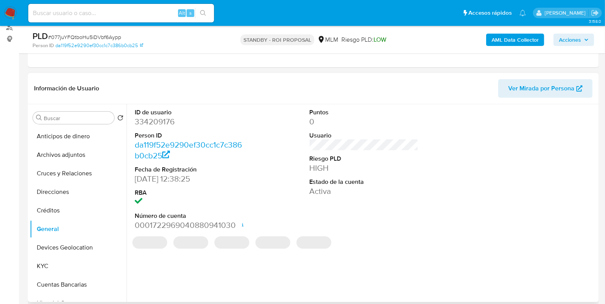
click at [153, 125] on dd "334209176" at bounding box center [189, 121] width 109 height 11
copy dd "334209176"
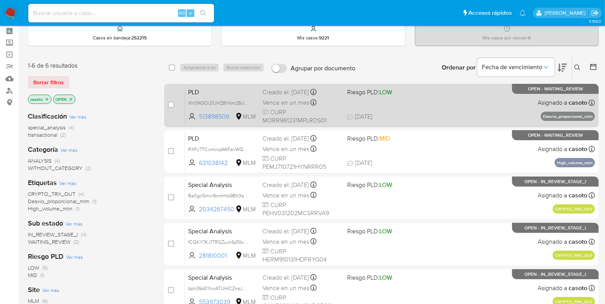
scroll to position [48, 0]
